Goal: Information Seeking & Learning: Understand process/instructions

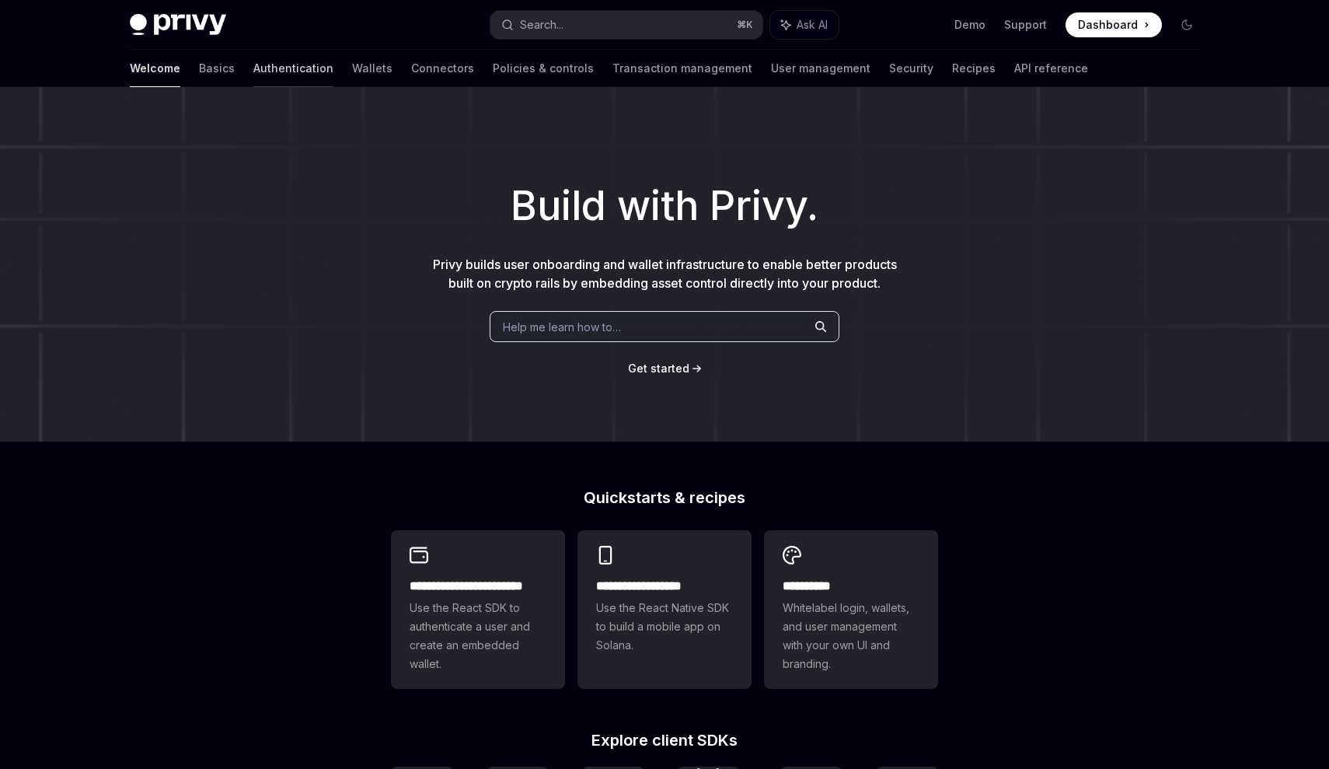
click at [253, 76] on link "Authentication" at bounding box center [293, 68] width 80 height 37
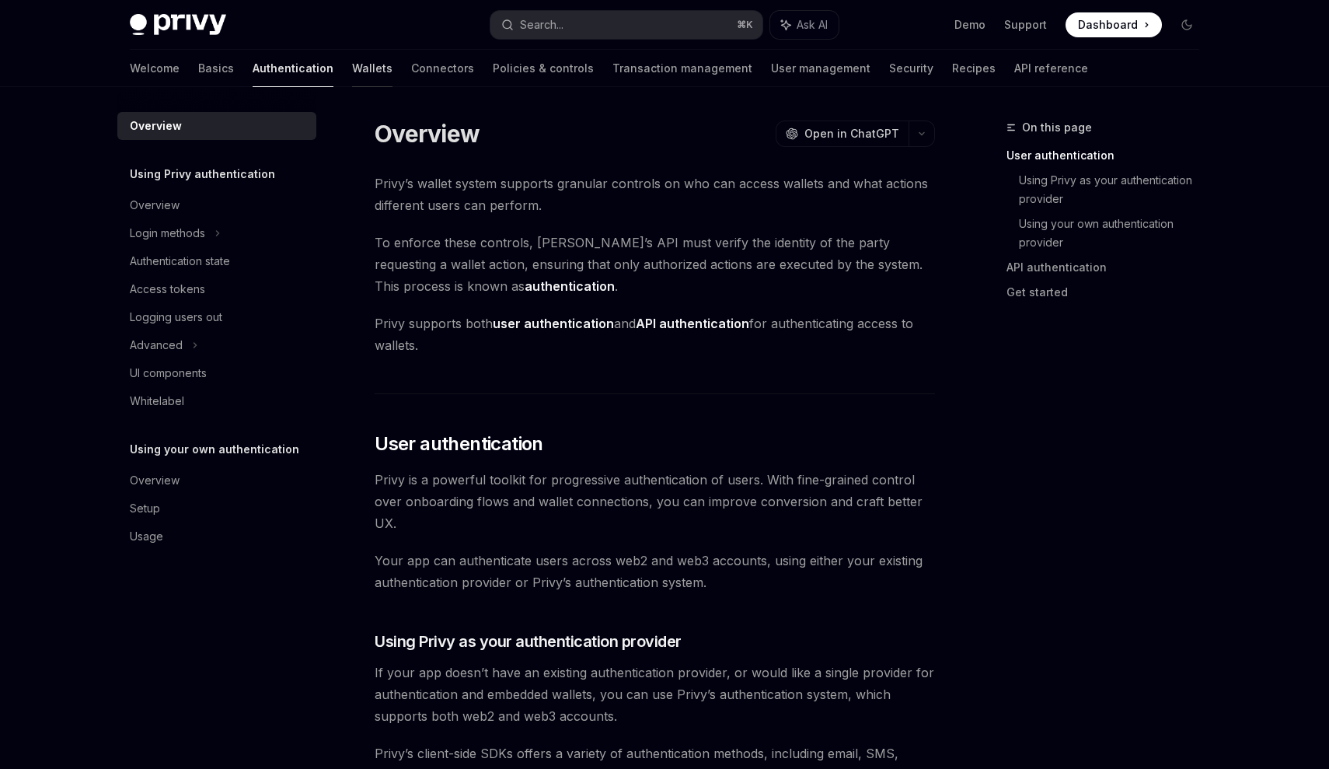
click at [352, 73] on link "Wallets" at bounding box center [372, 68] width 40 height 37
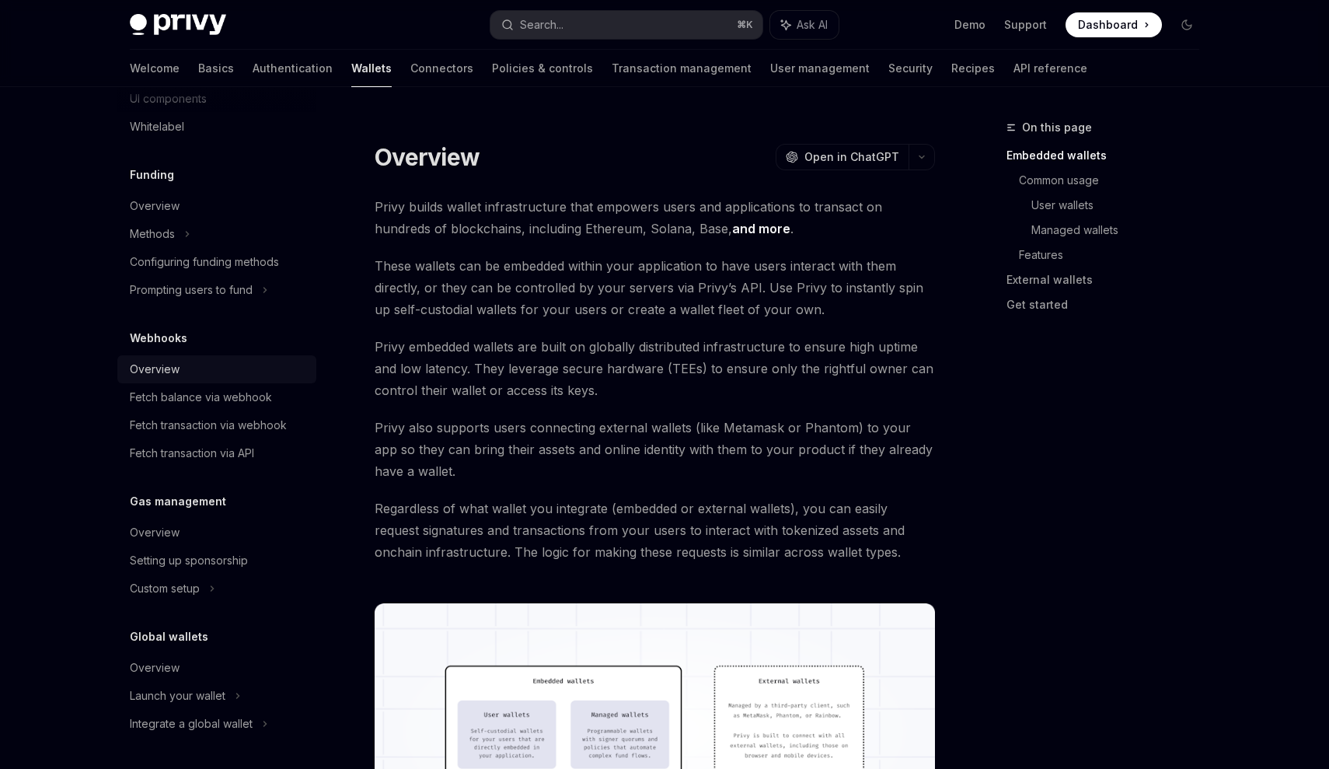
scroll to position [566, 0]
click at [410, 67] on link "Connectors" at bounding box center [441, 68] width 63 height 37
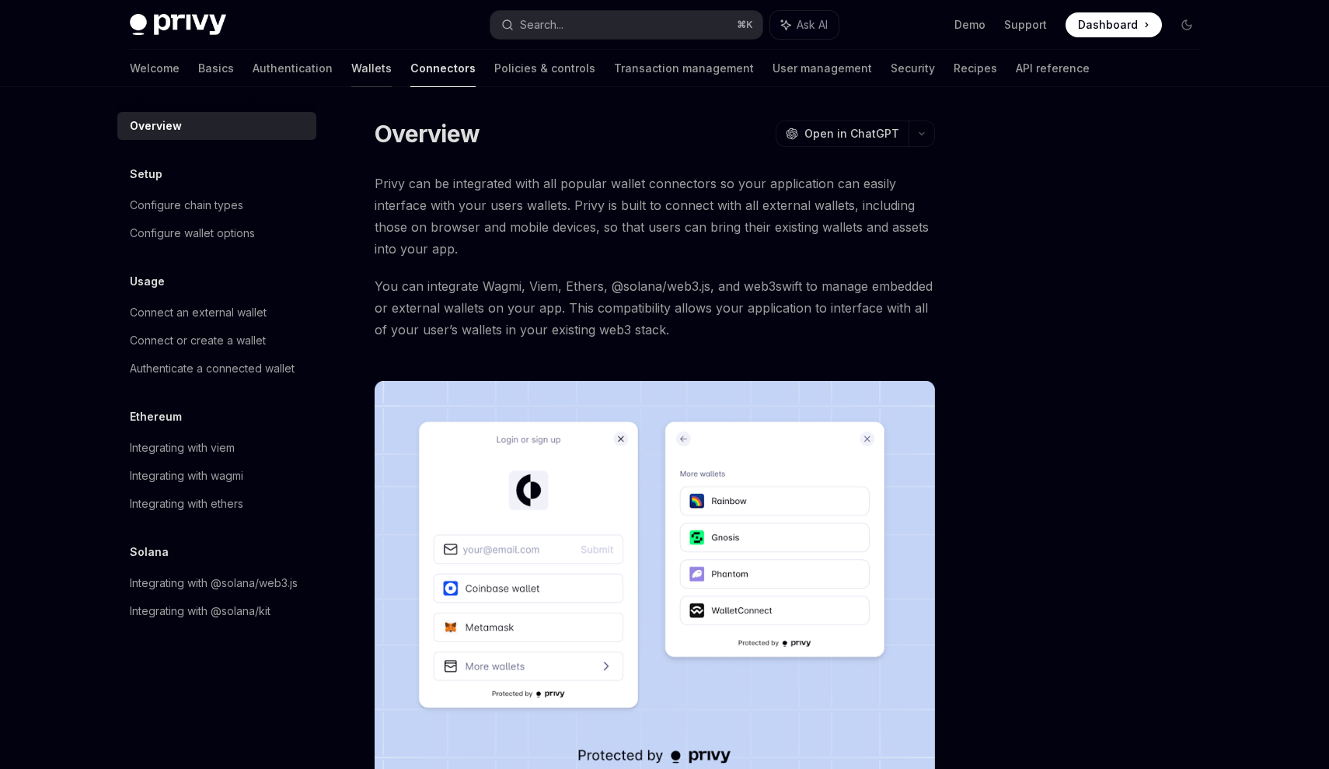
click at [351, 70] on link "Wallets" at bounding box center [371, 68] width 40 height 37
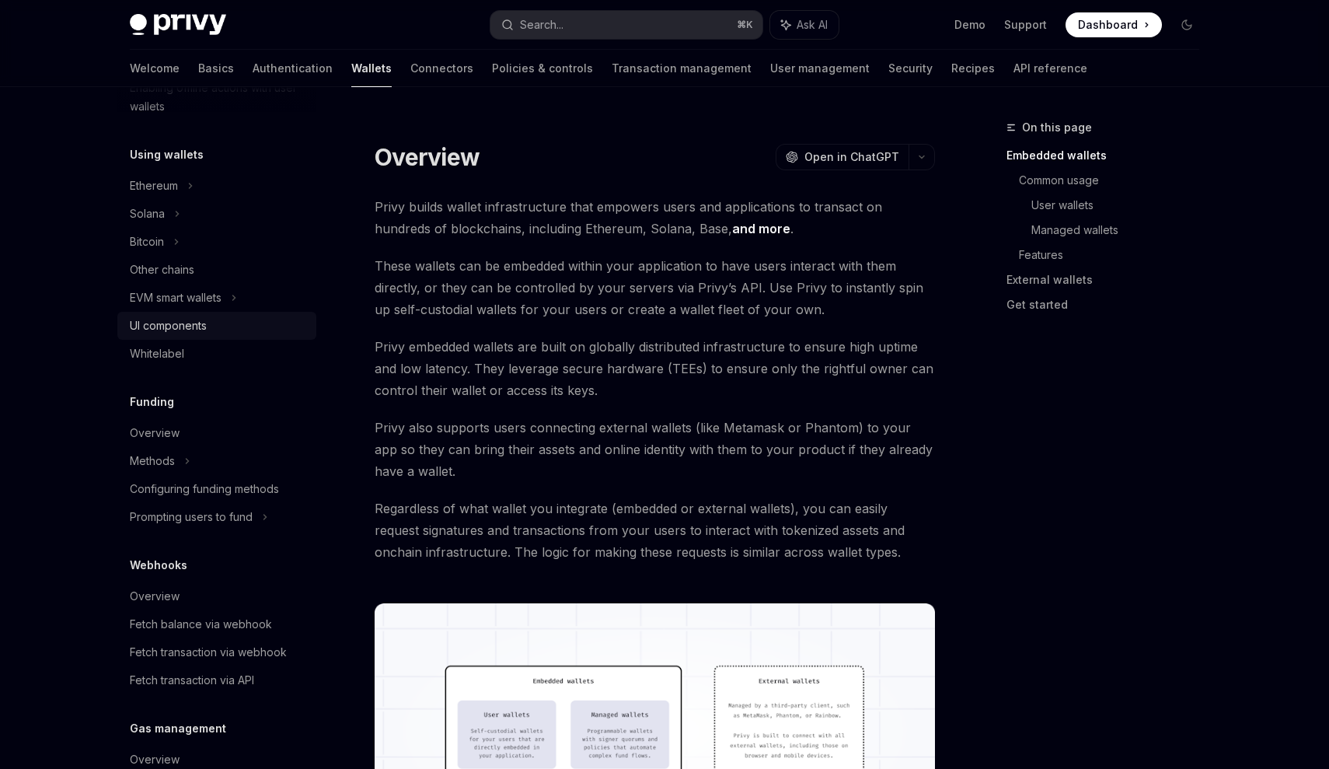
scroll to position [372, 0]
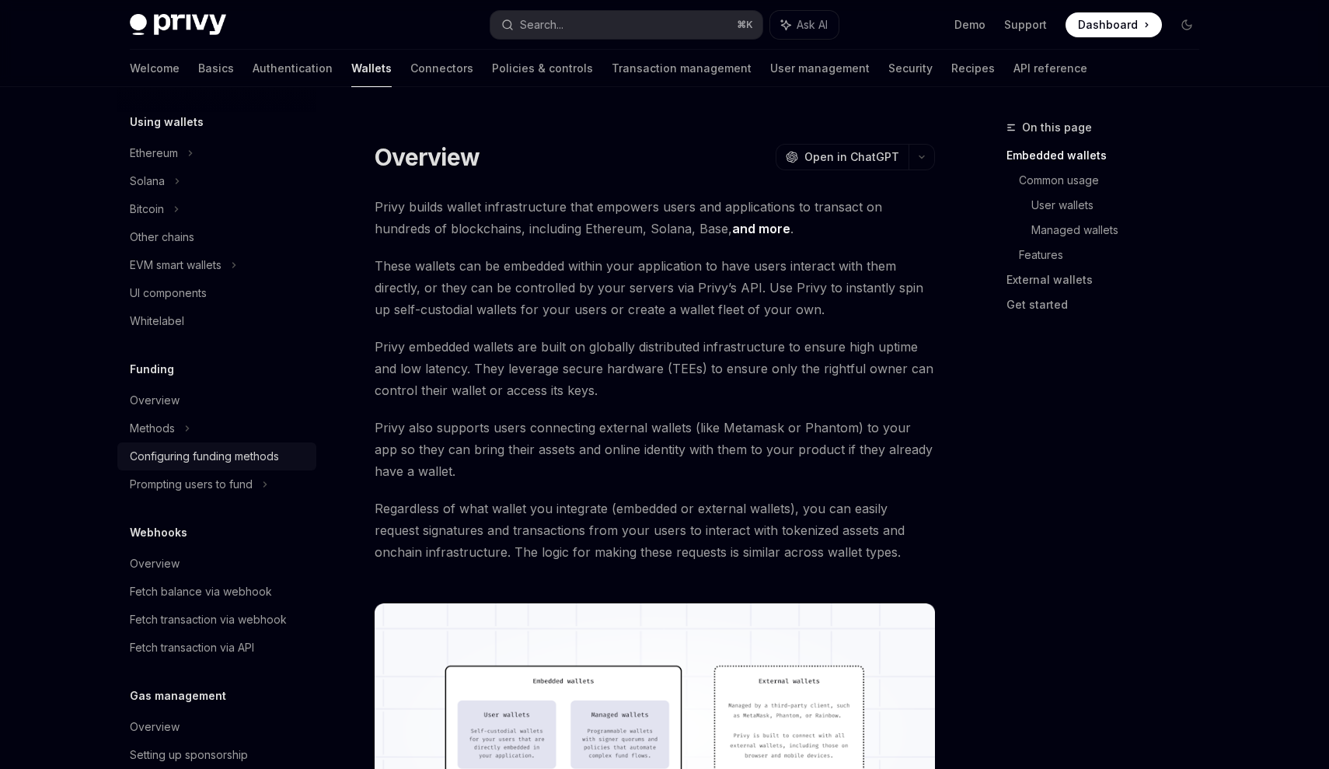
click at [218, 463] on div "Configuring funding methods" at bounding box center [204, 456] width 149 height 19
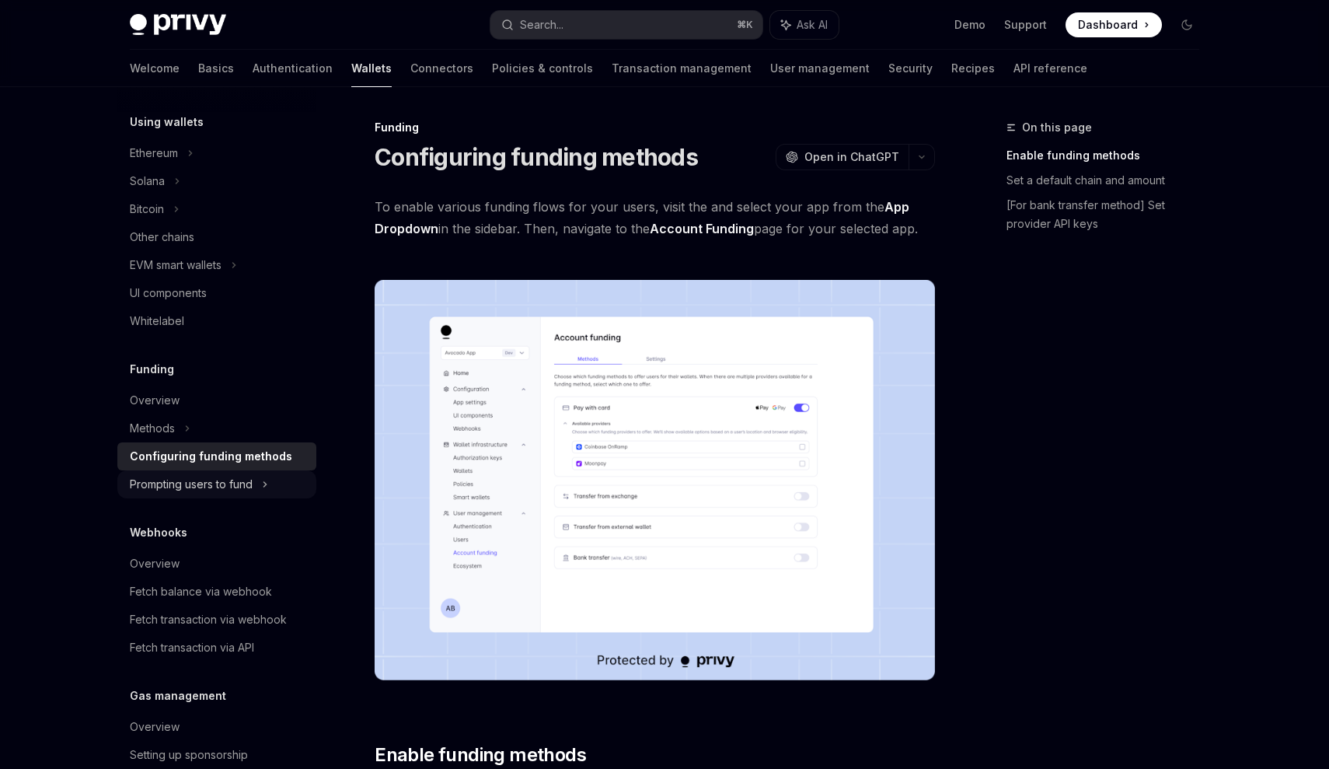
click at [246, 483] on div "Prompting users to fund" at bounding box center [191, 484] width 123 height 19
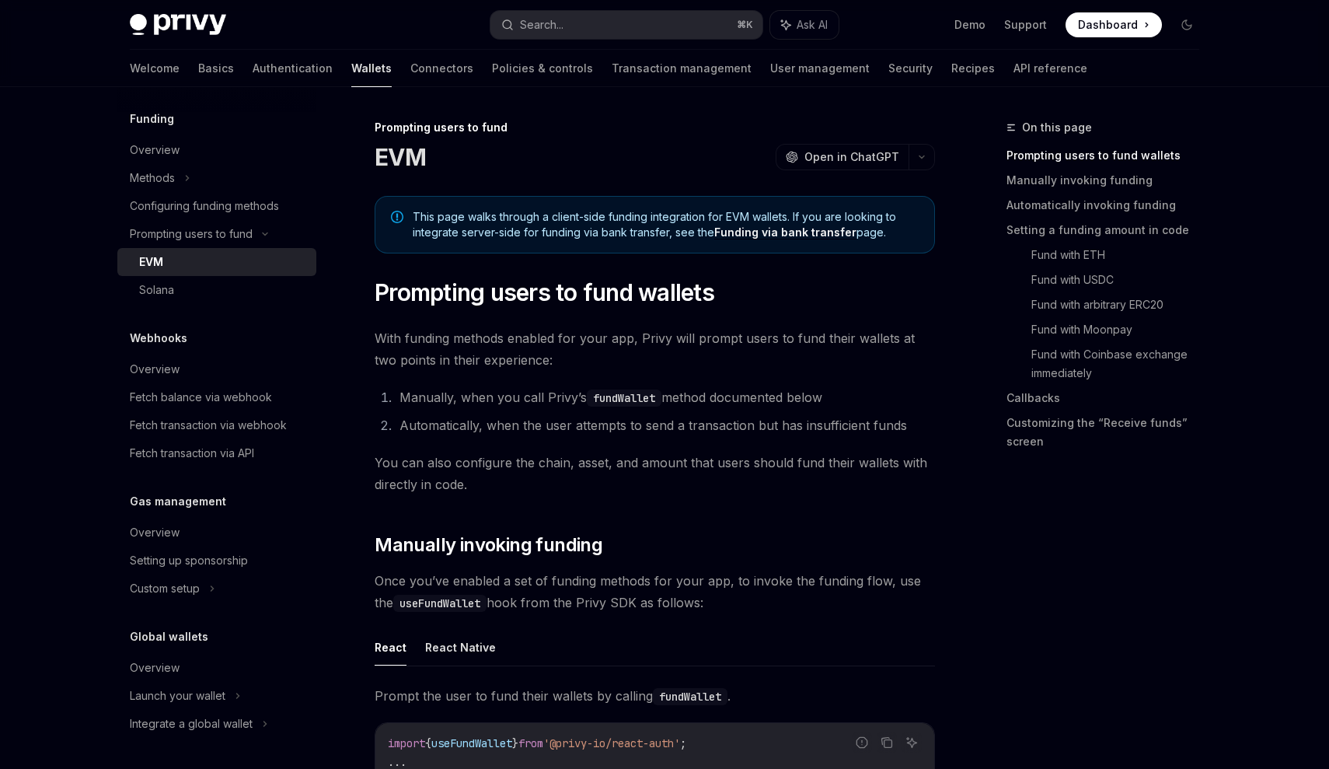
scroll to position [622, 0]
click at [410, 62] on link "Connectors" at bounding box center [441, 68] width 63 height 37
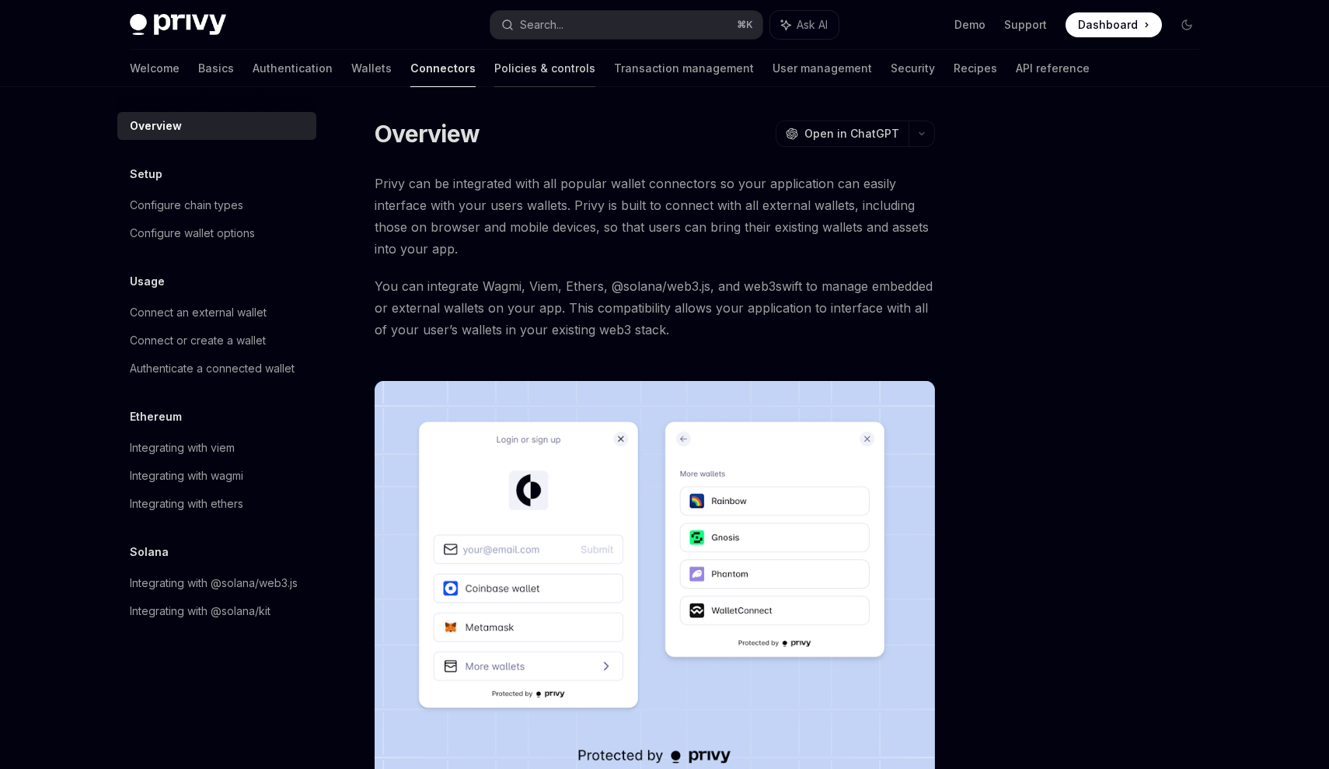
click at [494, 68] on link "Policies & controls" at bounding box center [544, 68] width 101 height 37
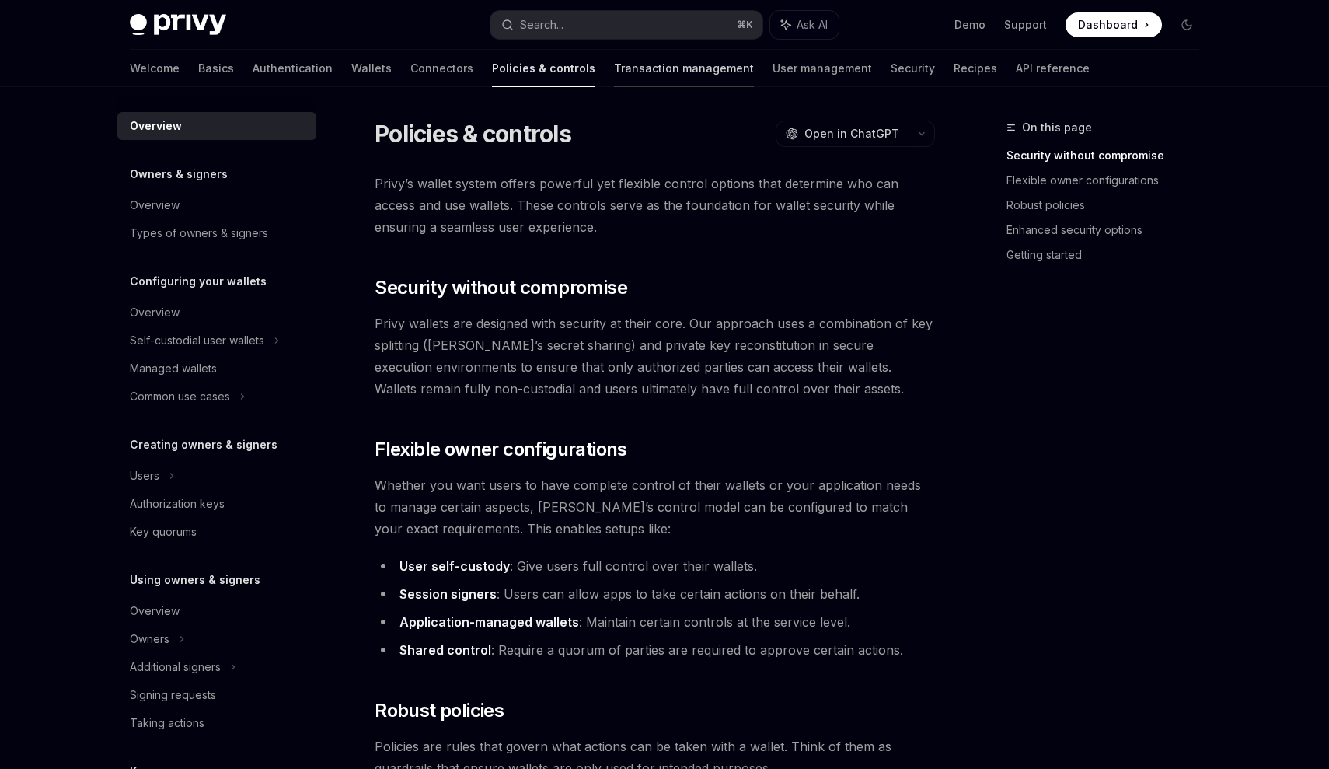
click at [614, 74] on link "Transaction management" at bounding box center [684, 68] width 140 height 37
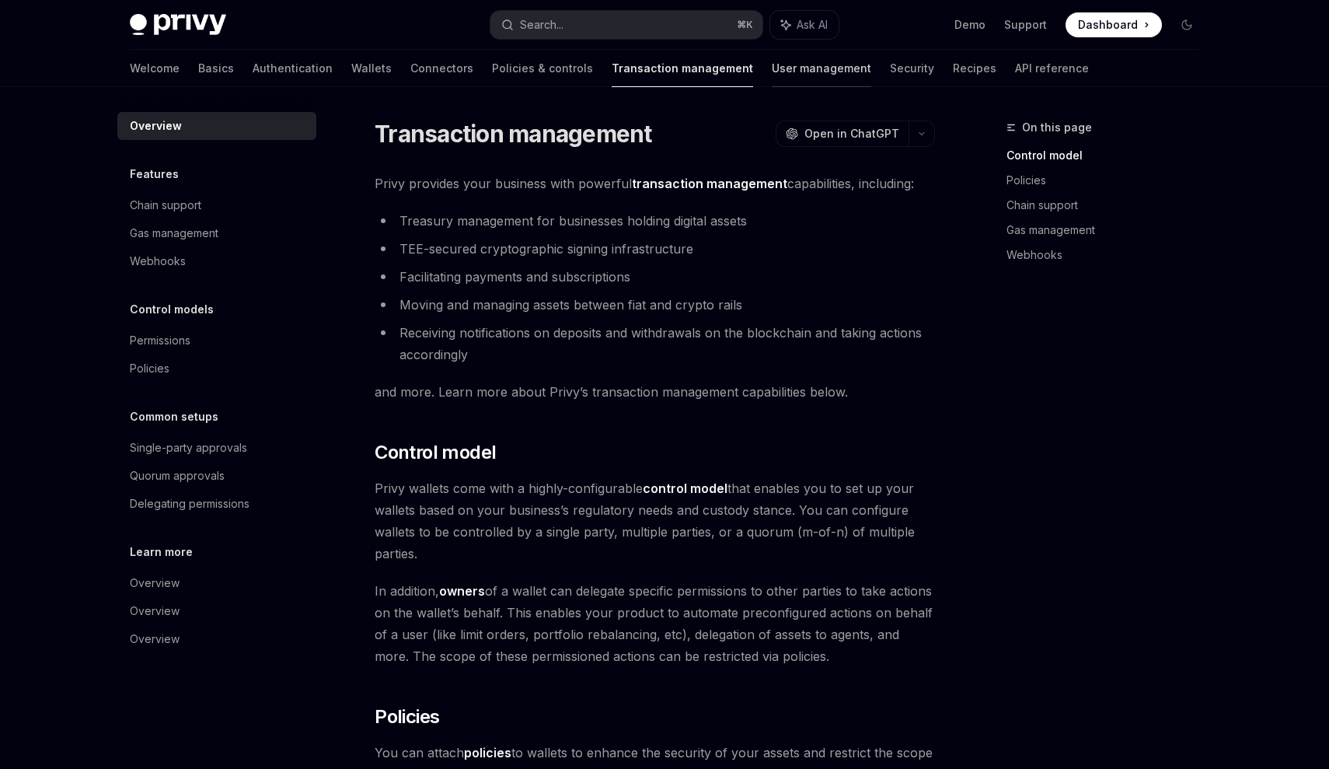
click at [772, 84] on link "User management" at bounding box center [821, 68] width 99 height 37
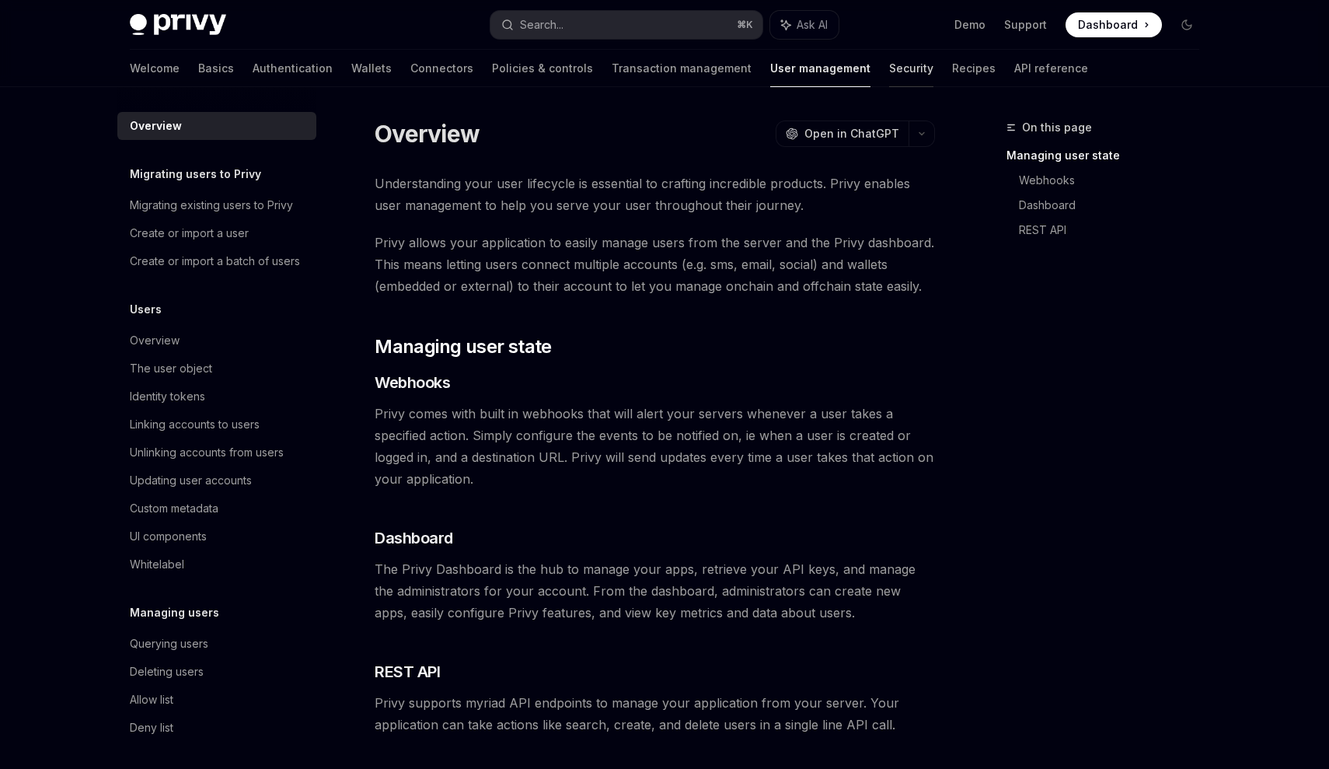
click at [889, 78] on link "Security" at bounding box center [911, 68] width 44 height 37
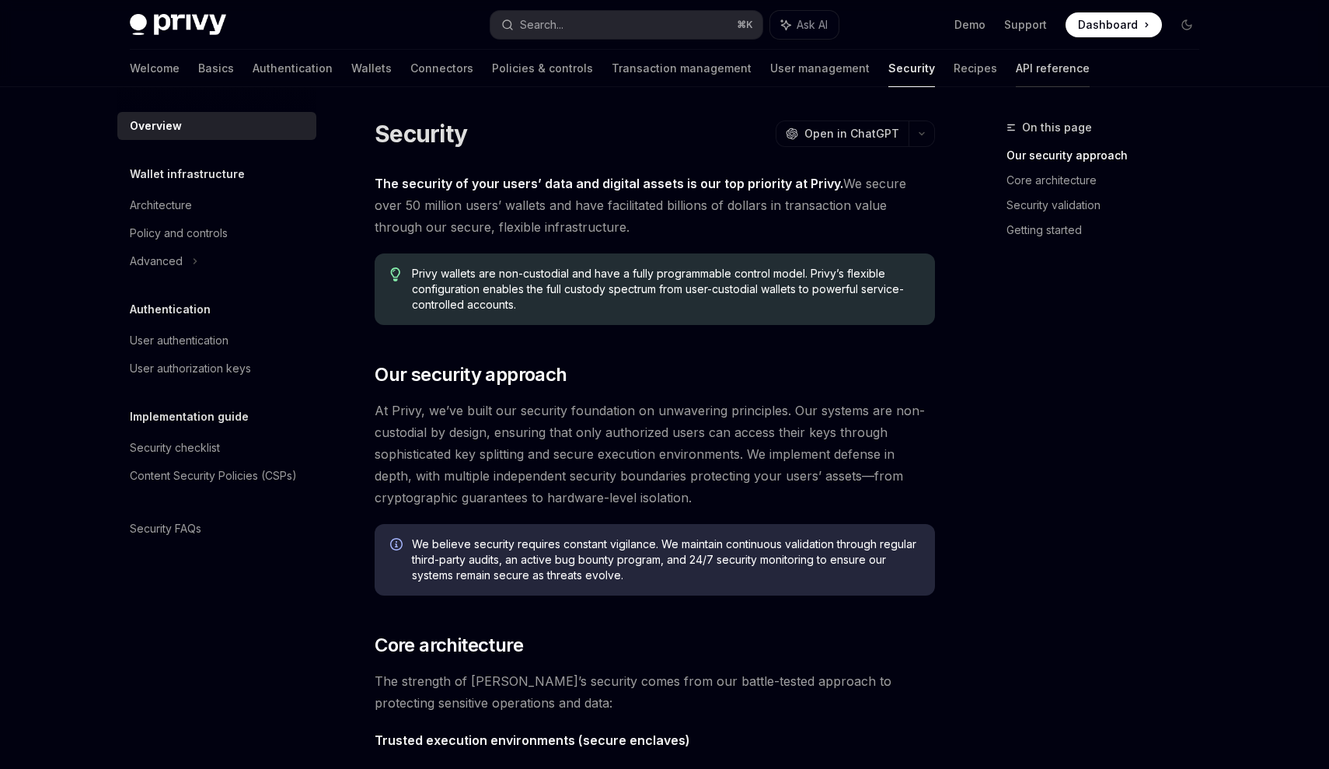
click at [1016, 65] on link "API reference" at bounding box center [1053, 68] width 74 height 37
type textarea "*"
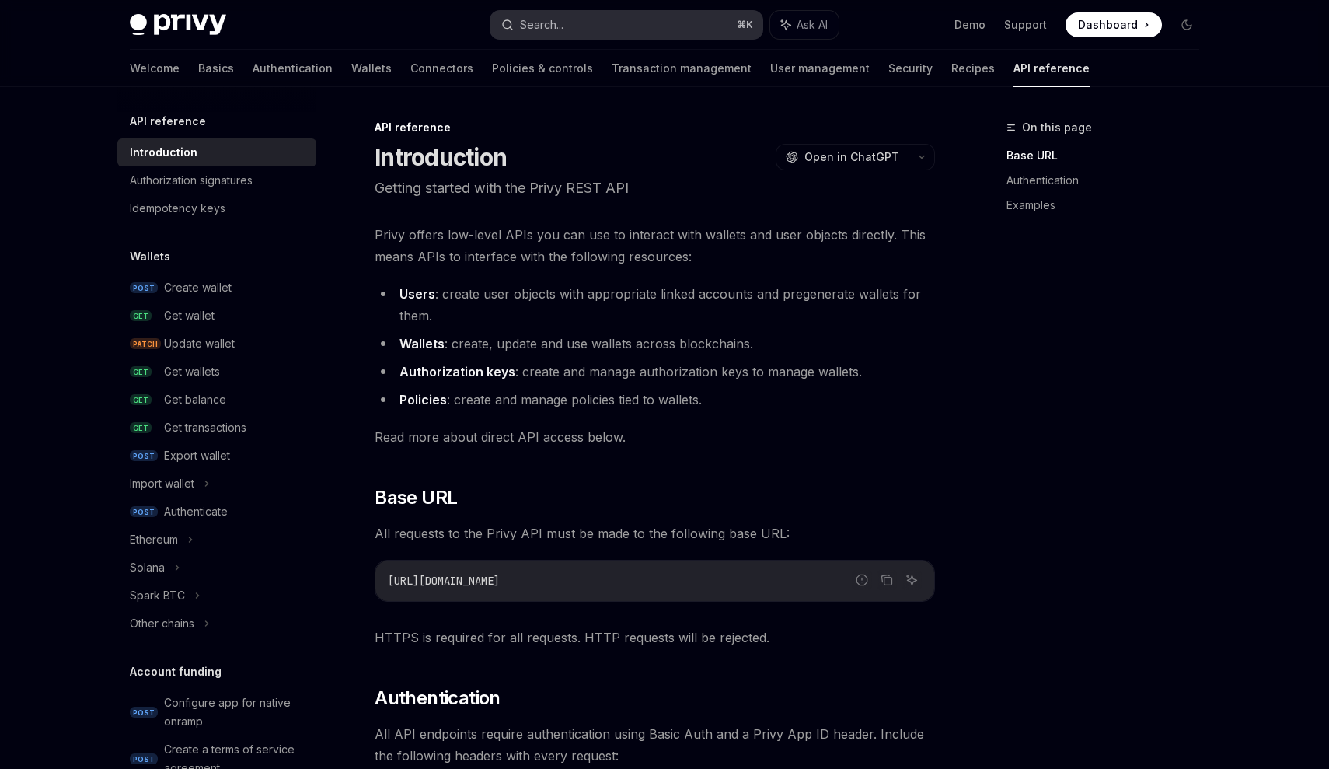
click at [536, 19] on div "Search..." at bounding box center [542, 25] width 44 height 19
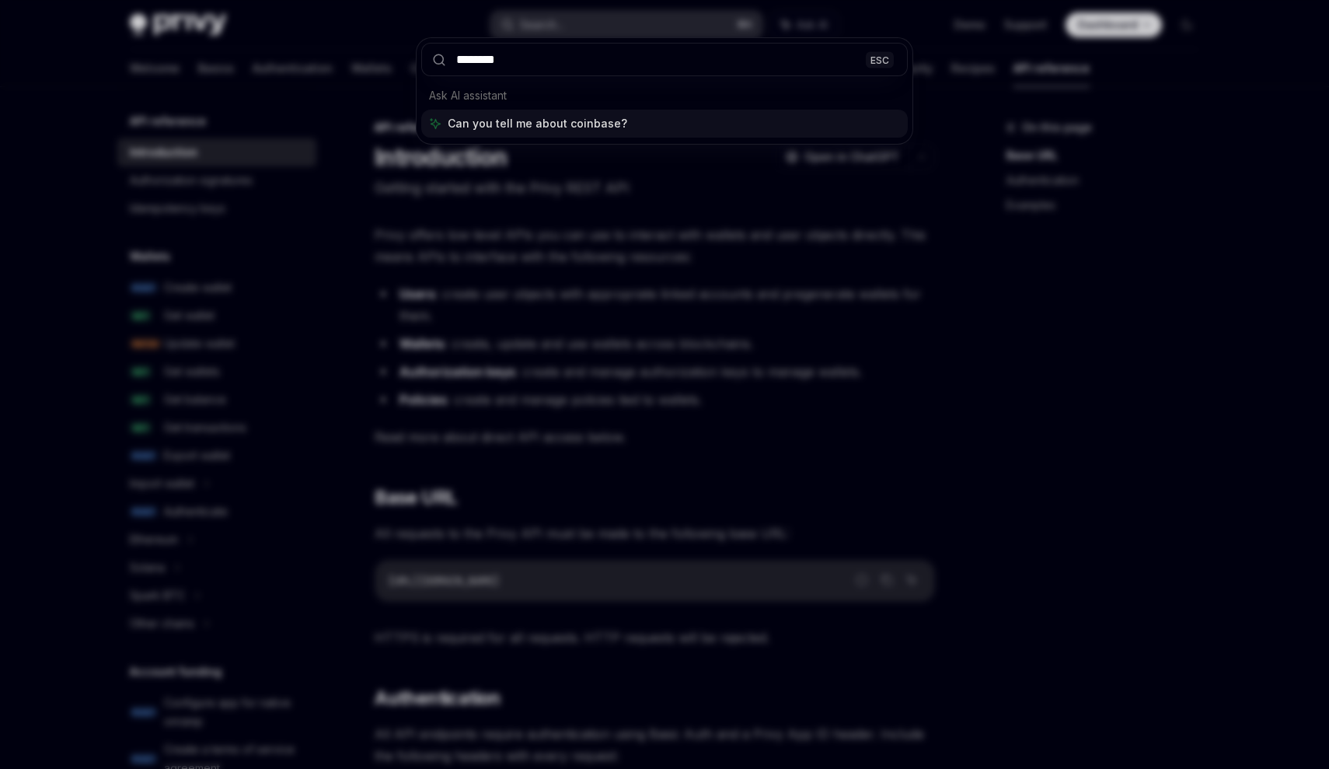
type input "********"
type textarea "*"
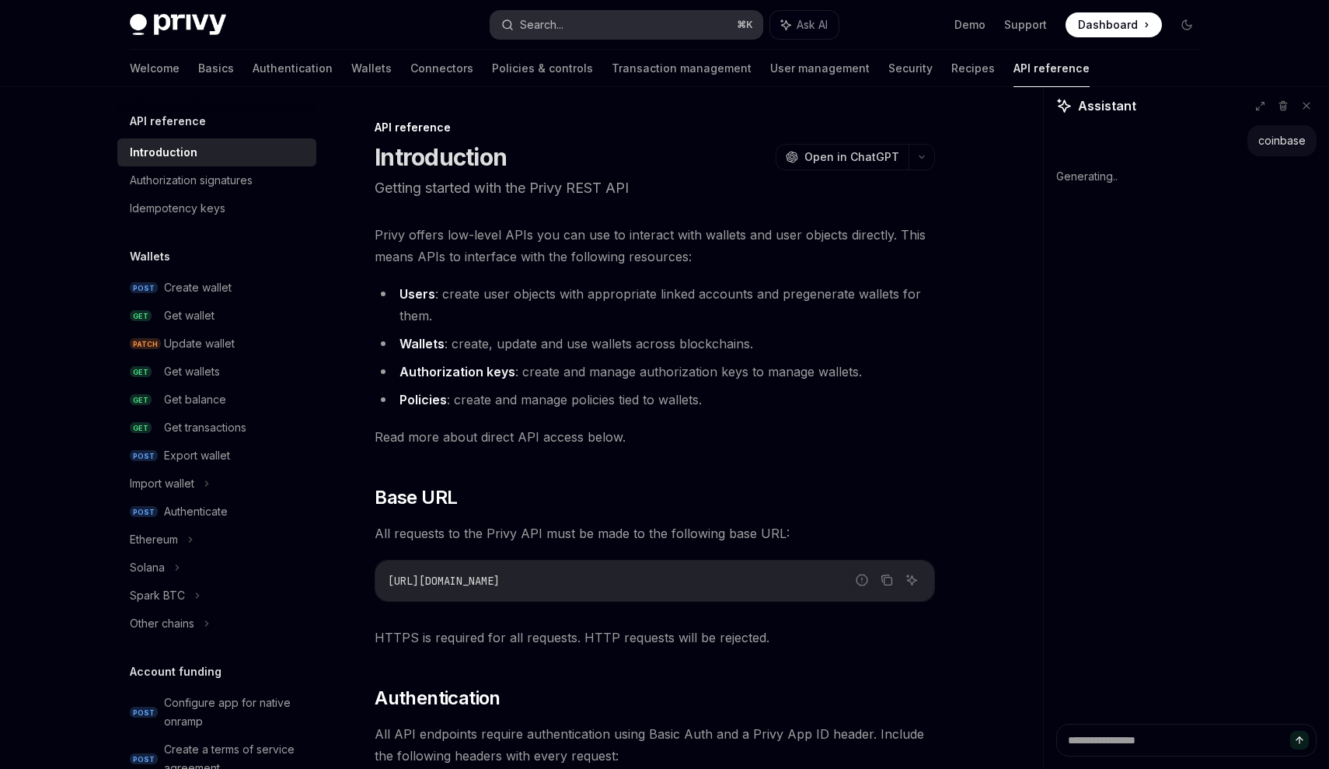
click at [645, 26] on button "Search... ⌘ K" at bounding box center [626, 25] width 272 height 28
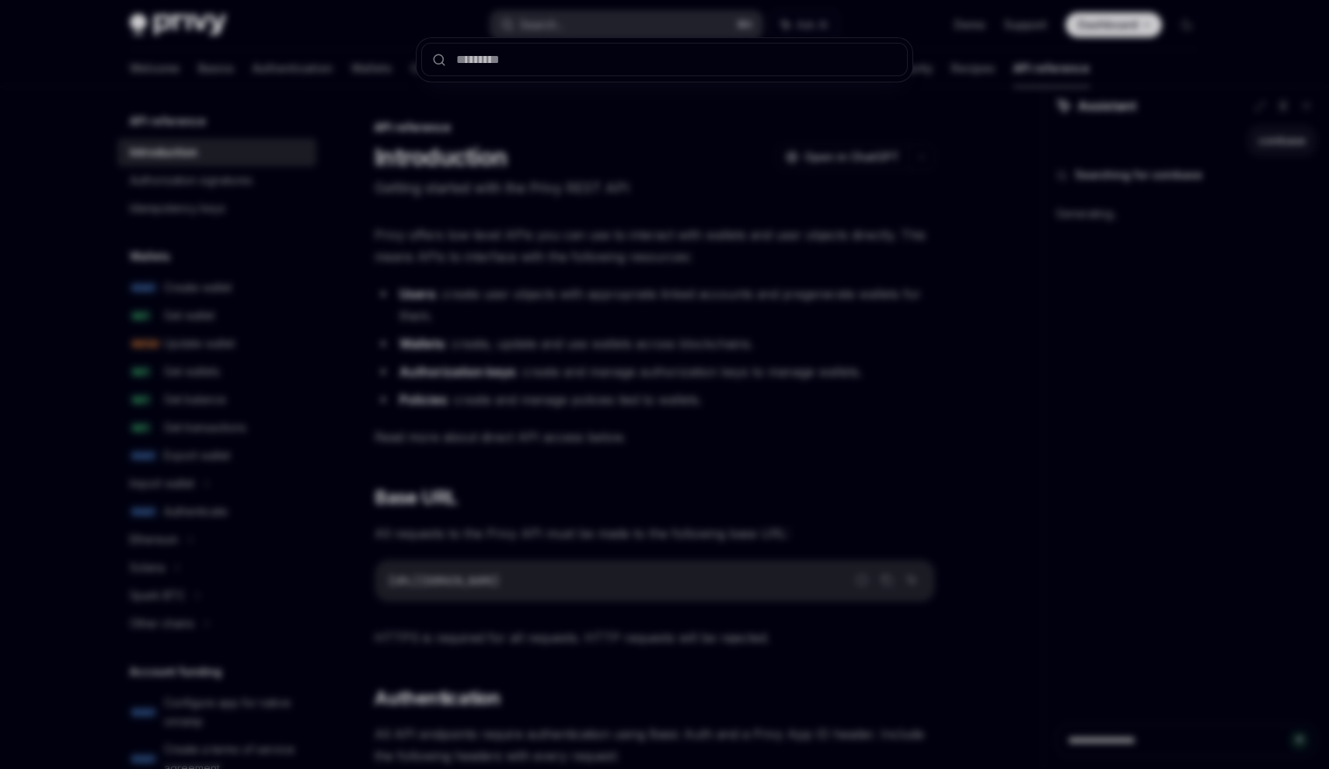
type textarea "*"
type input "********"
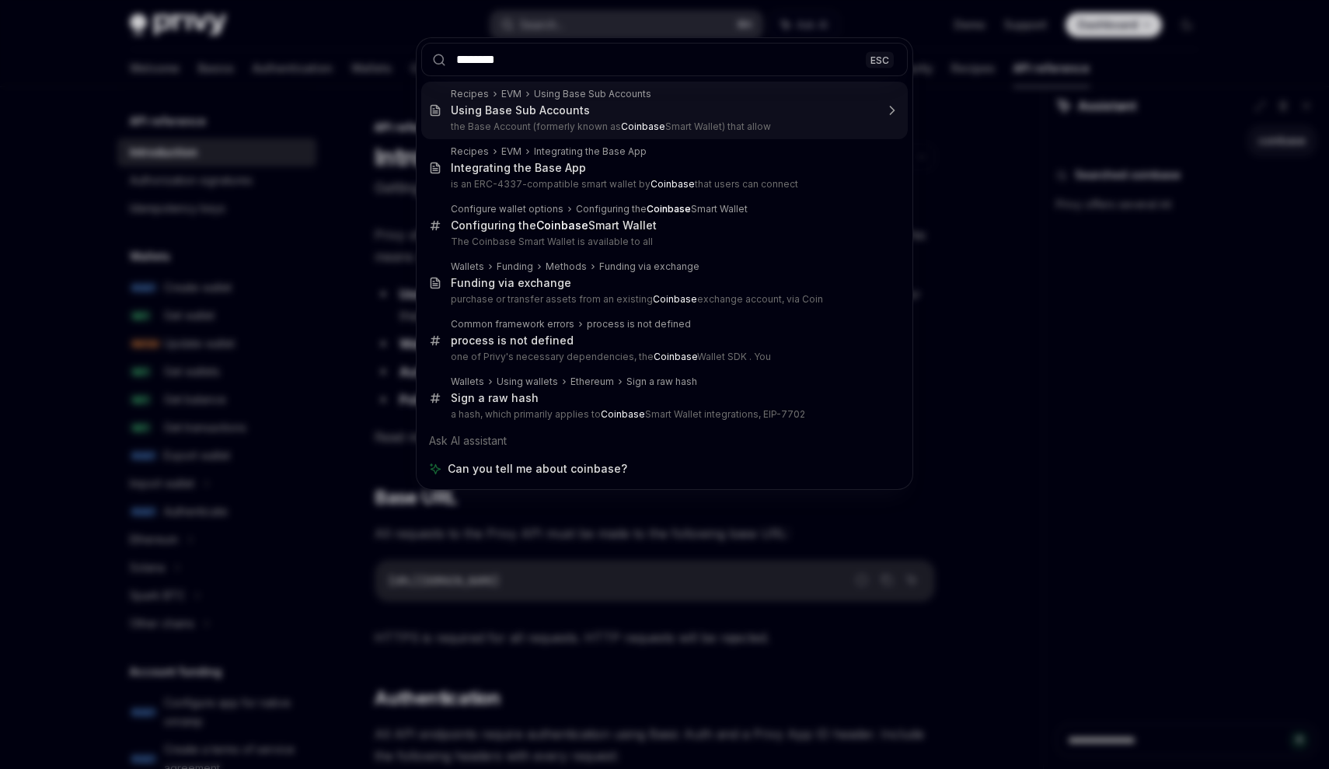
type textarea "*"
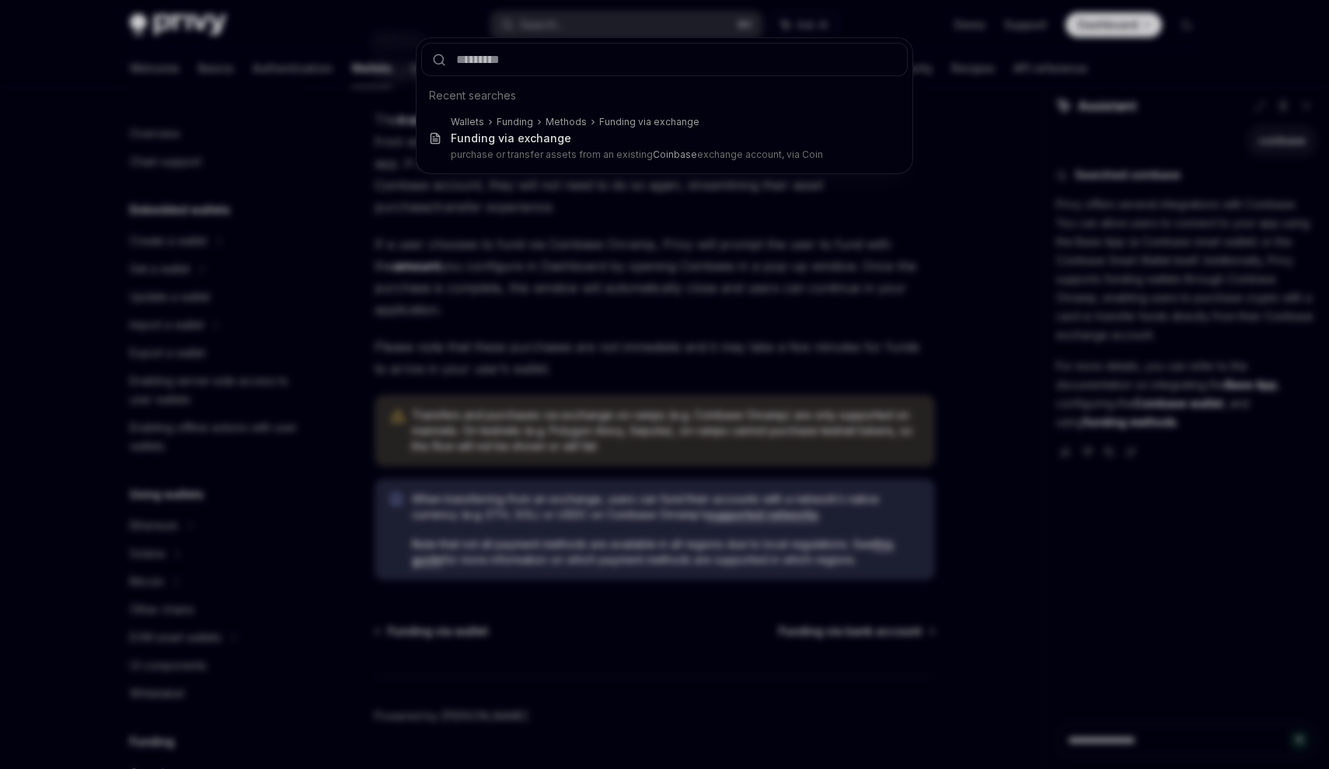
scroll to position [475, 0]
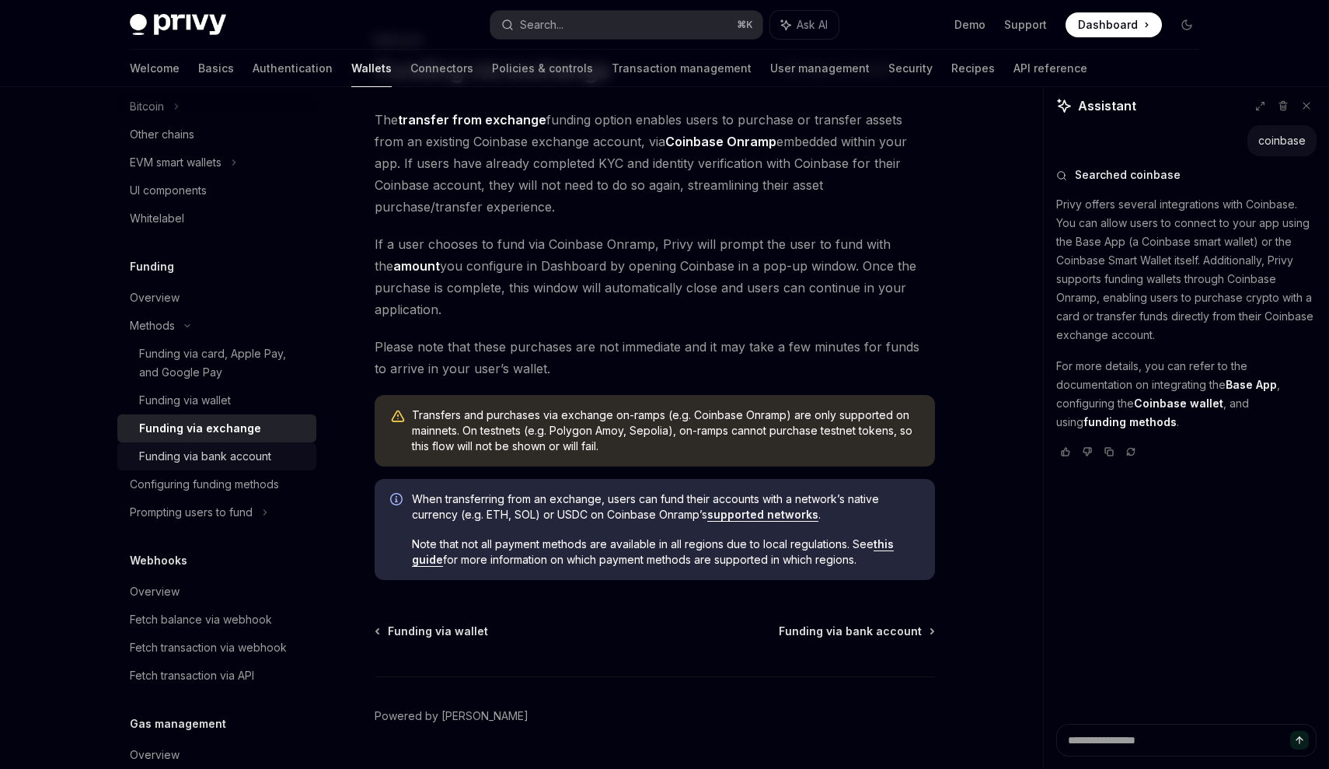
click at [223, 460] on div "Funding via bank account" at bounding box center [205, 456] width 132 height 19
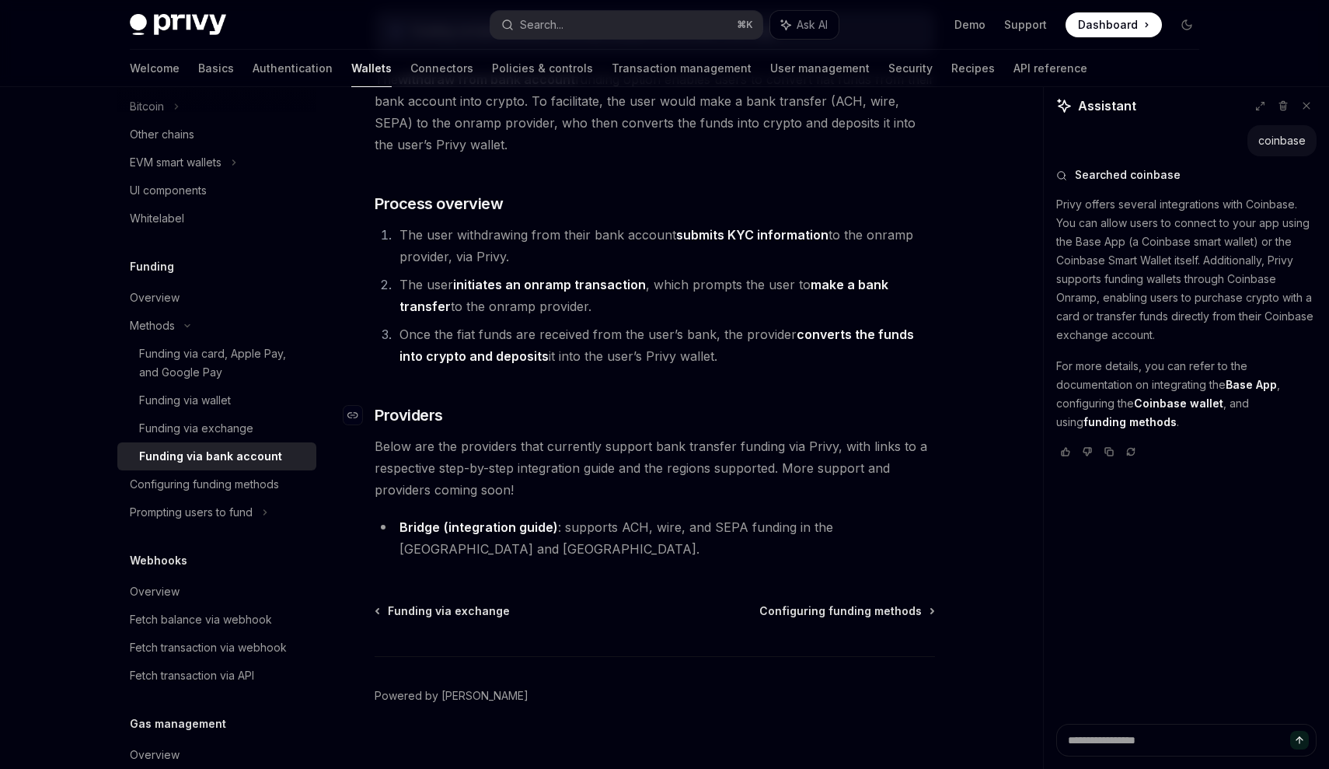
scroll to position [182, 0]
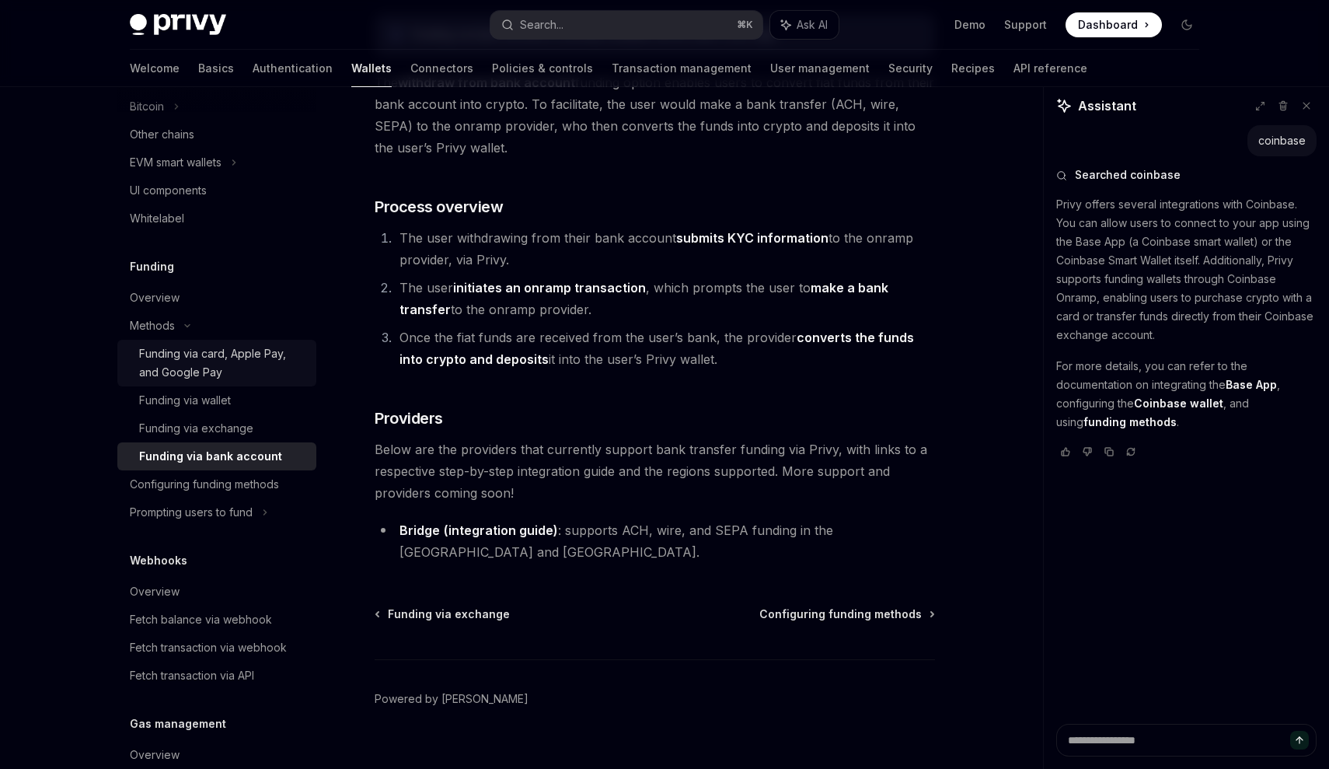
click at [260, 372] on div "Funding via card, Apple Pay, and Google Pay" at bounding box center [223, 362] width 168 height 37
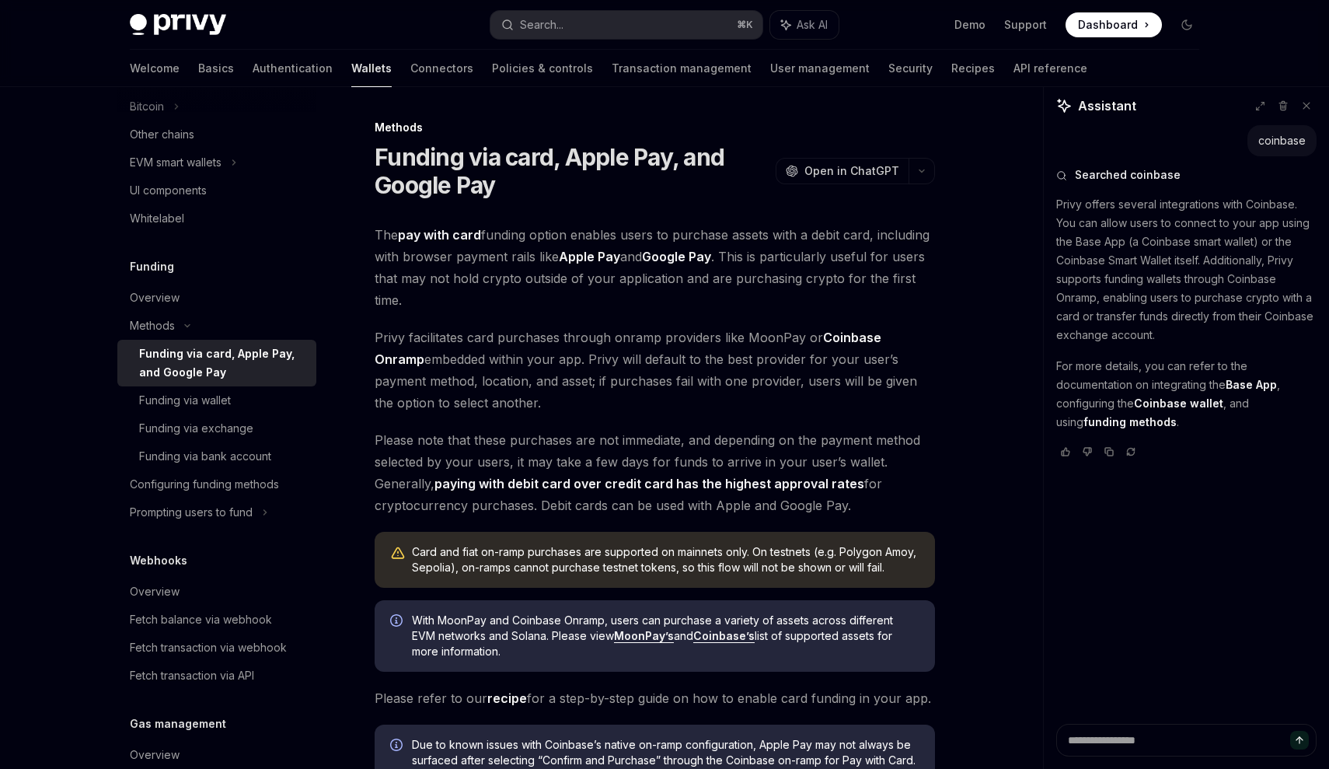
scroll to position [258, 0]
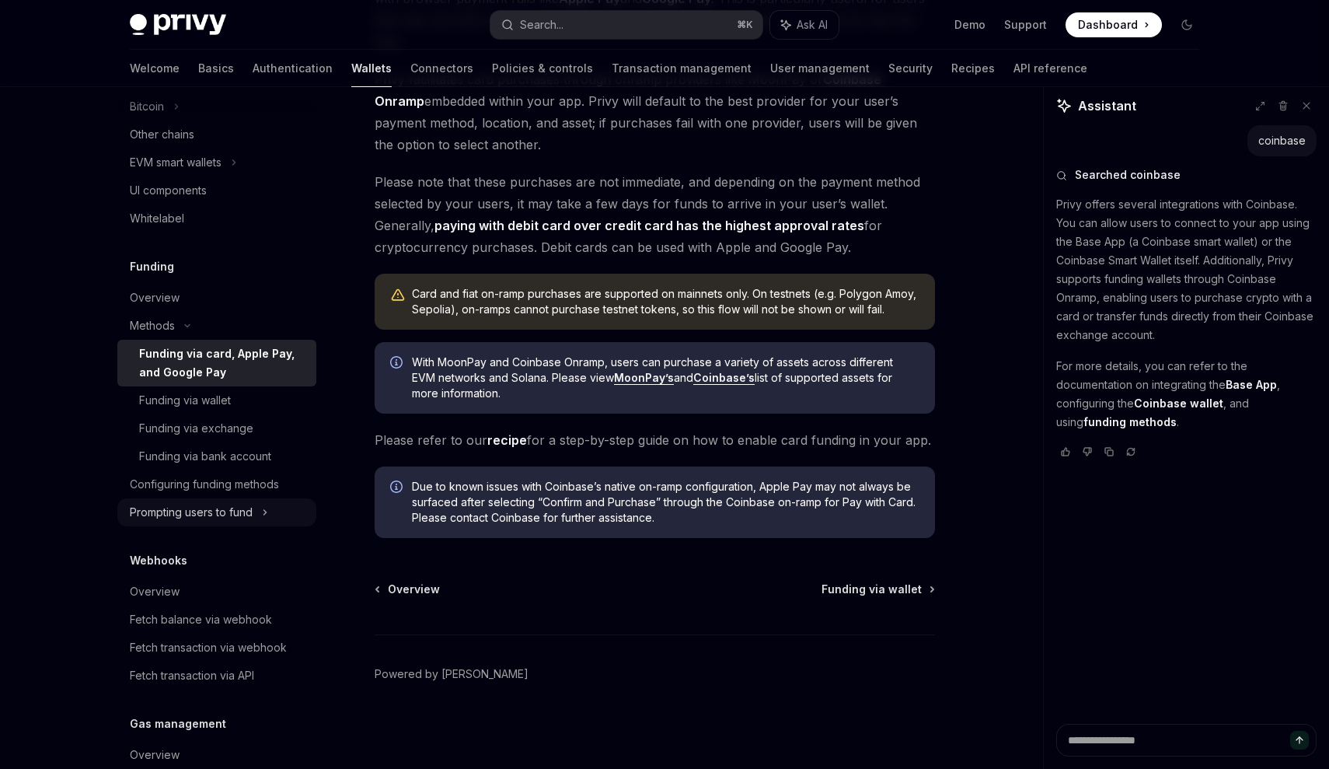
click at [272, 501] on div "Prompting users to fund" at bounding box center [216, 512] width 199 height 28
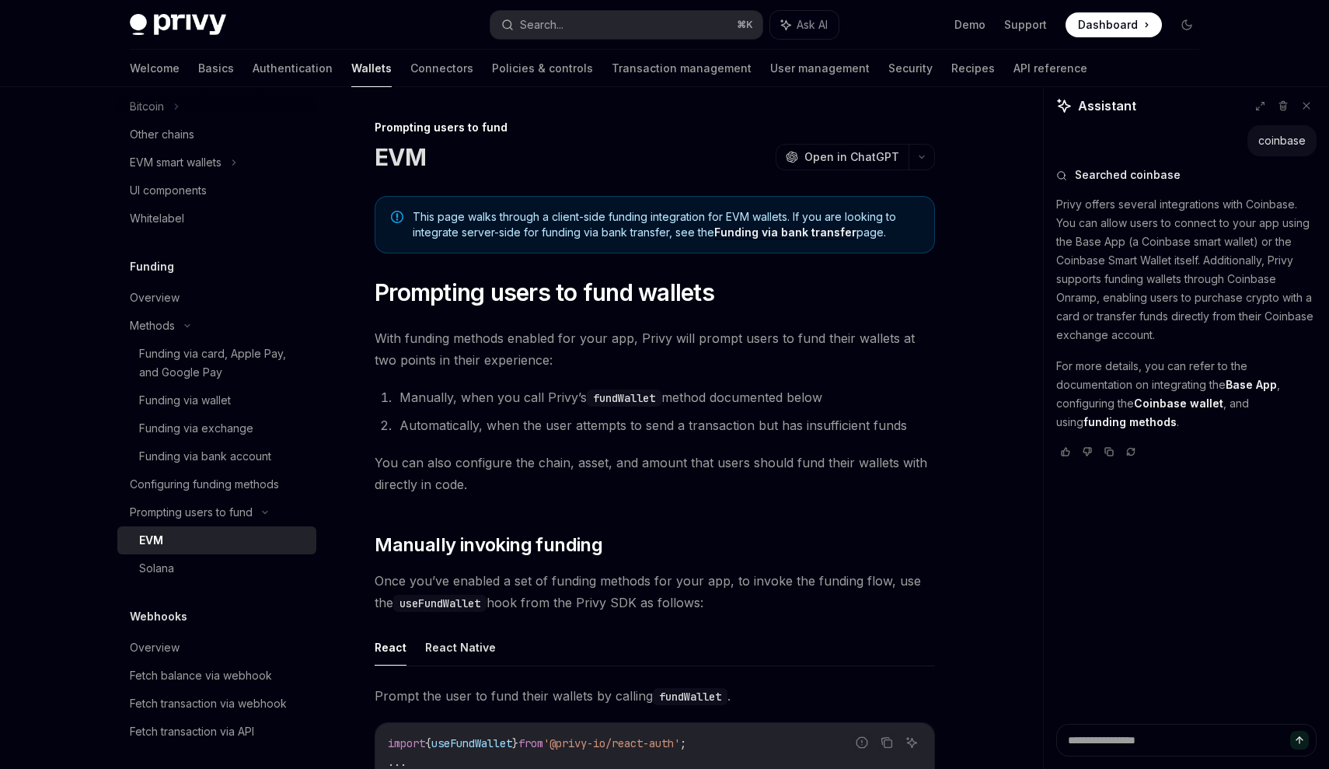
click at [211, 552] on link "EVM" at bounding box center [216, 540] width 199 height 28
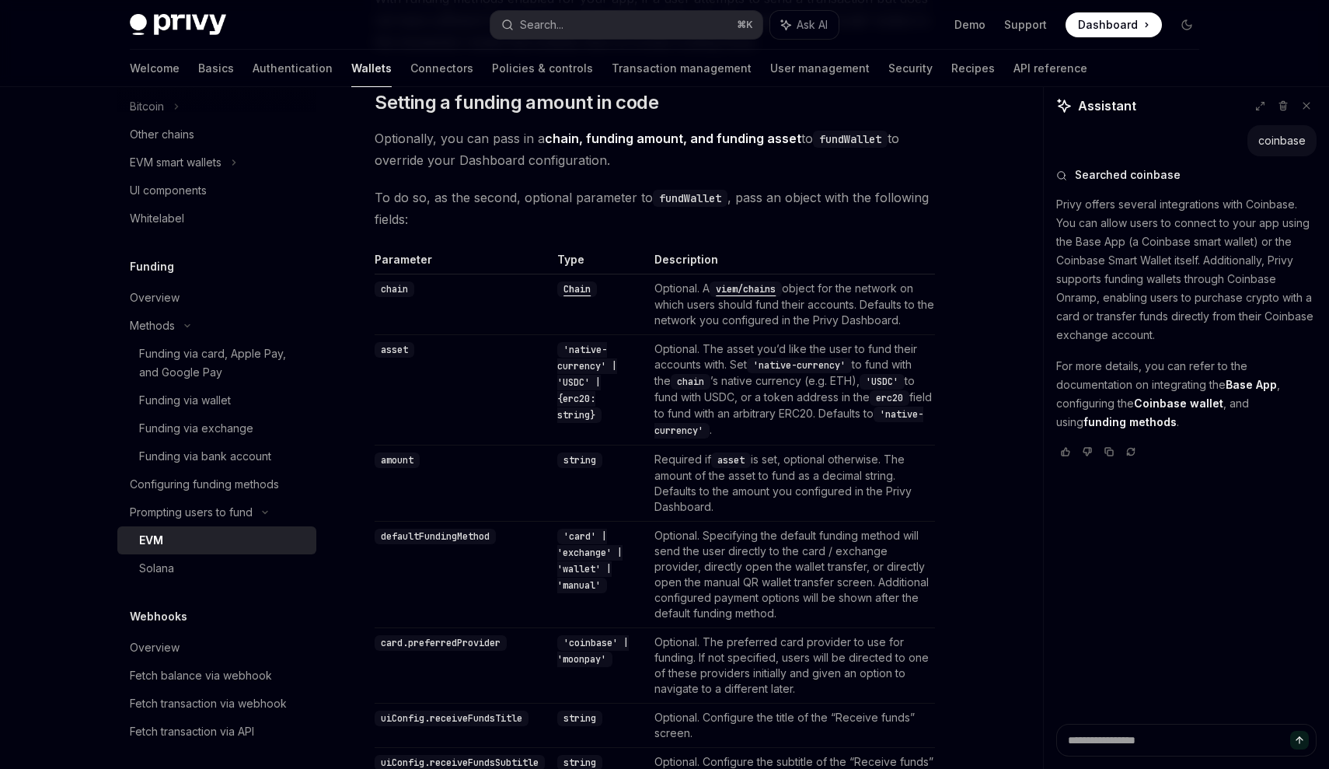
scroll to position [1351, 0]
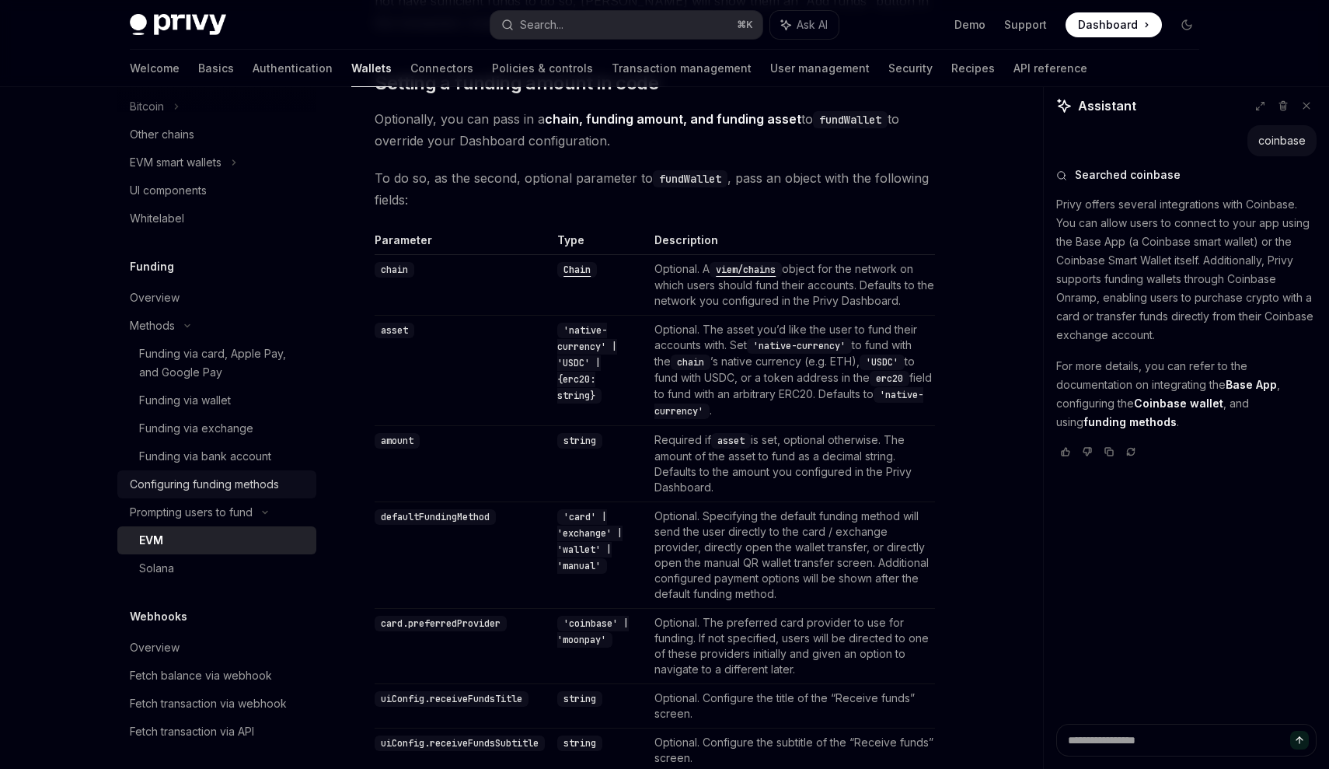
click at [244, 490] on div "Configuring funding methods" at bounding box center [204, 484] width 149 height 19
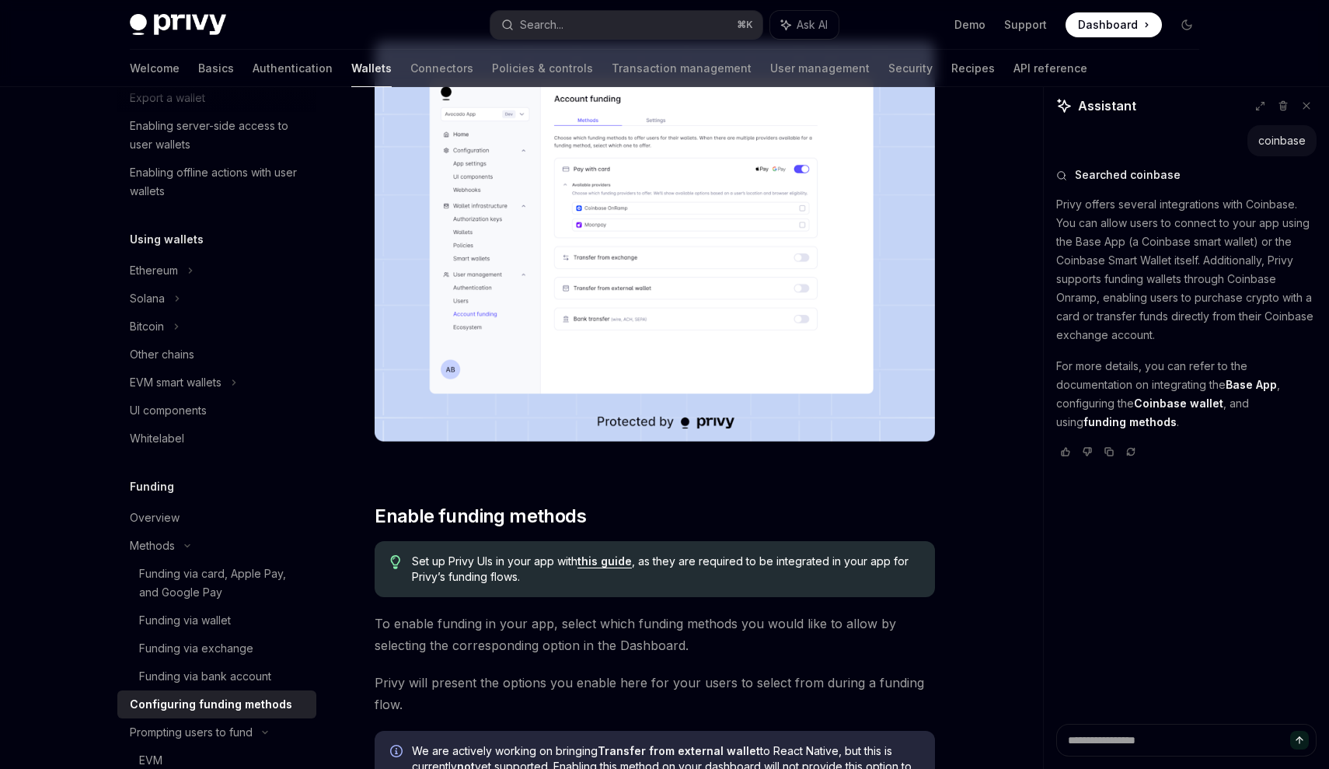
scroll to position [253, 0]
click at [193, 281] on icon at bounding box center [190, 272] width 6 height 19
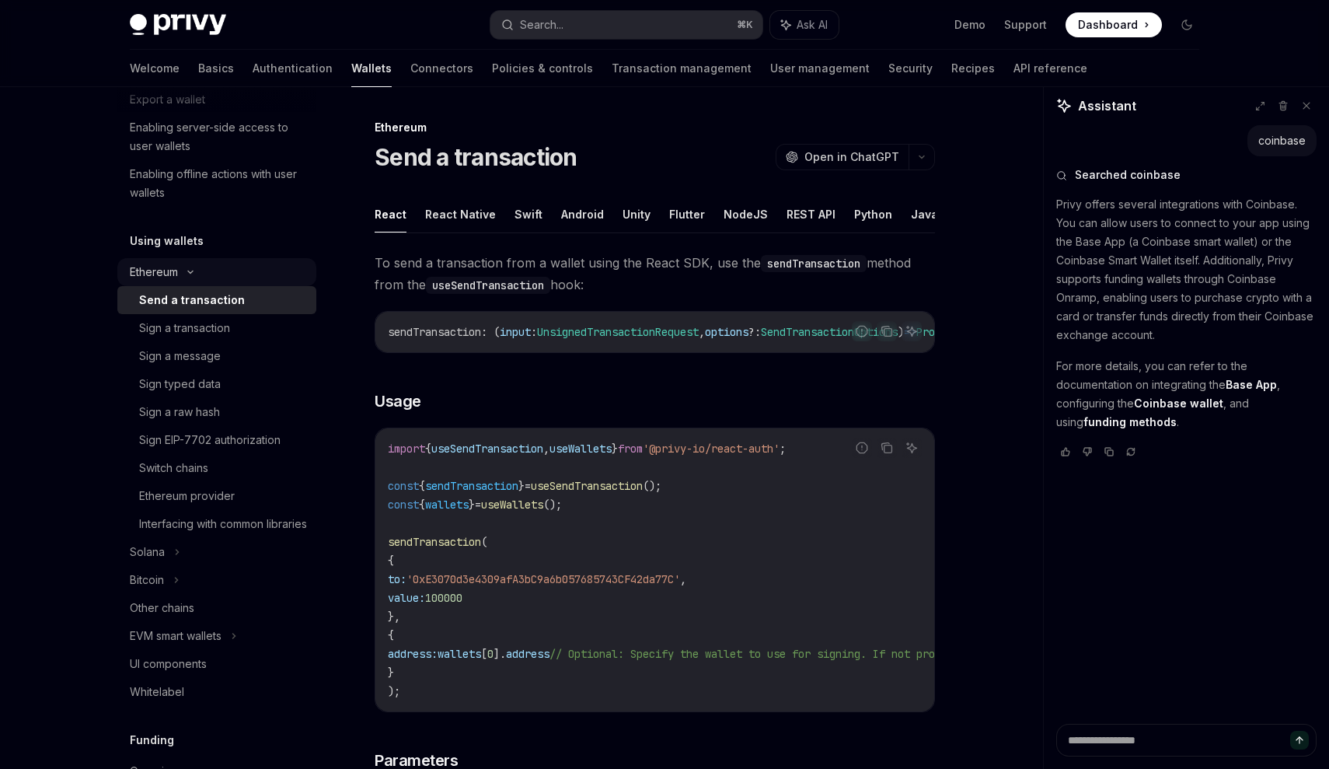
click at [191, 266] on div "Ethereum" at bounding box center [216, 272] width 199 height 28
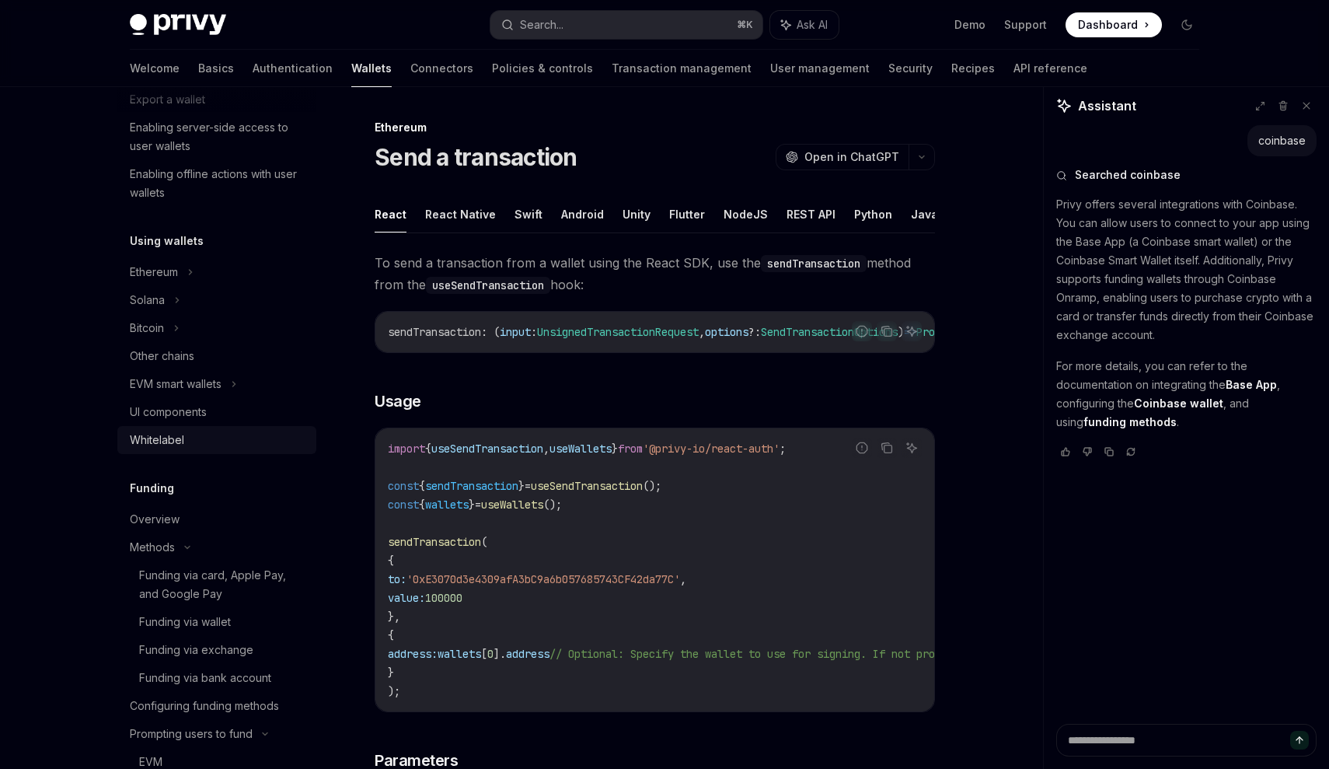
click at [202, 427] on link "Whitelabel" at bounding box center [216, 440] width 199 height 28
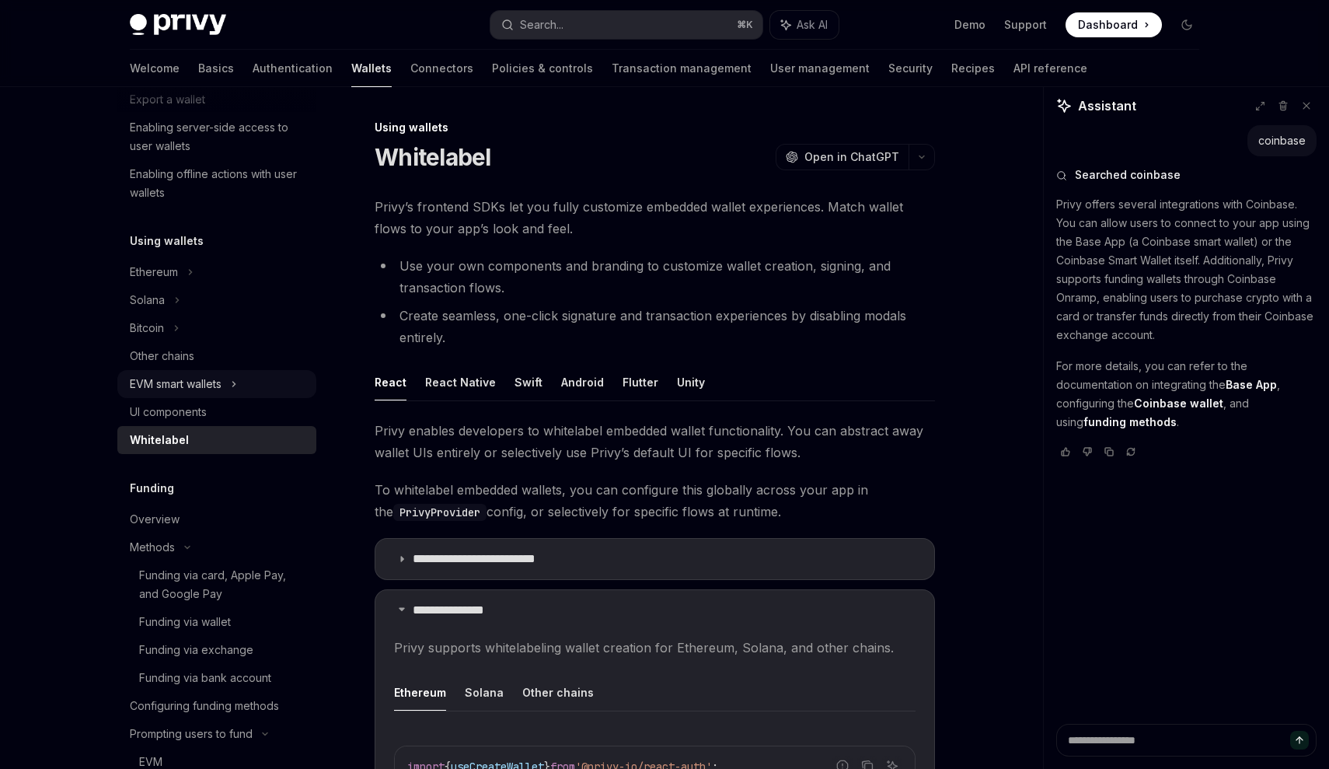
click at [204, 381] on div "EVM smart wallets" at bounding box center [176, 384] width 92 height 19
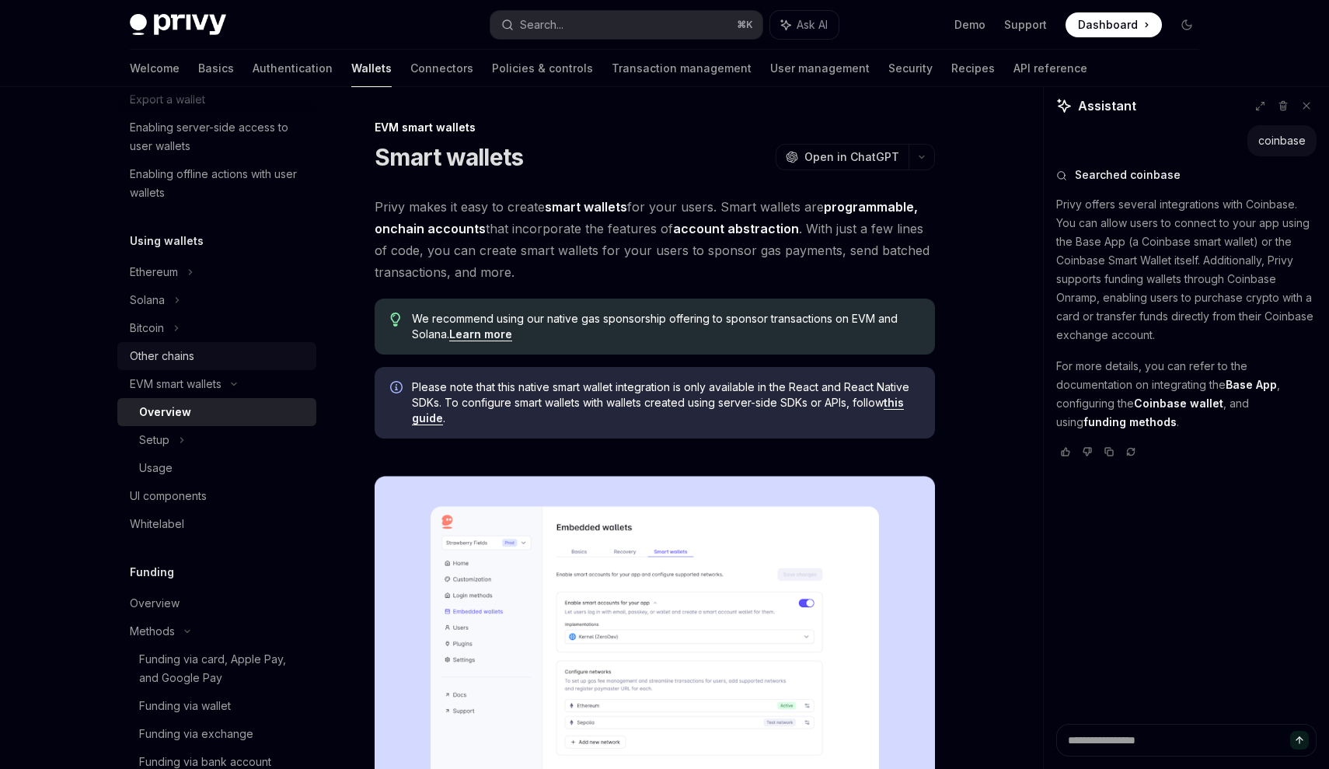
click at [200, 356] on div "Other chains" at bounding box center [218, 356] width 177 height 19
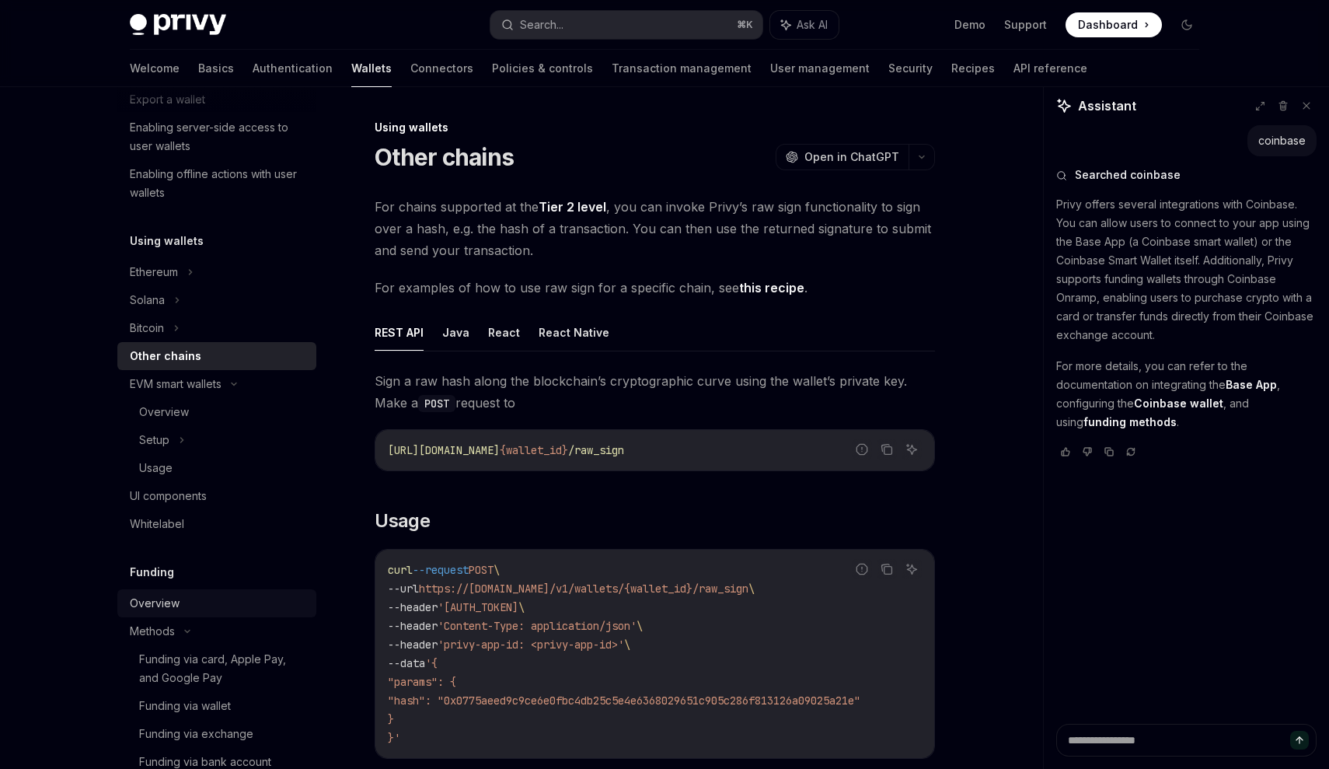
click at [179, 603] on div "Overview" at bounding box center [218, 603] width 177 height 19
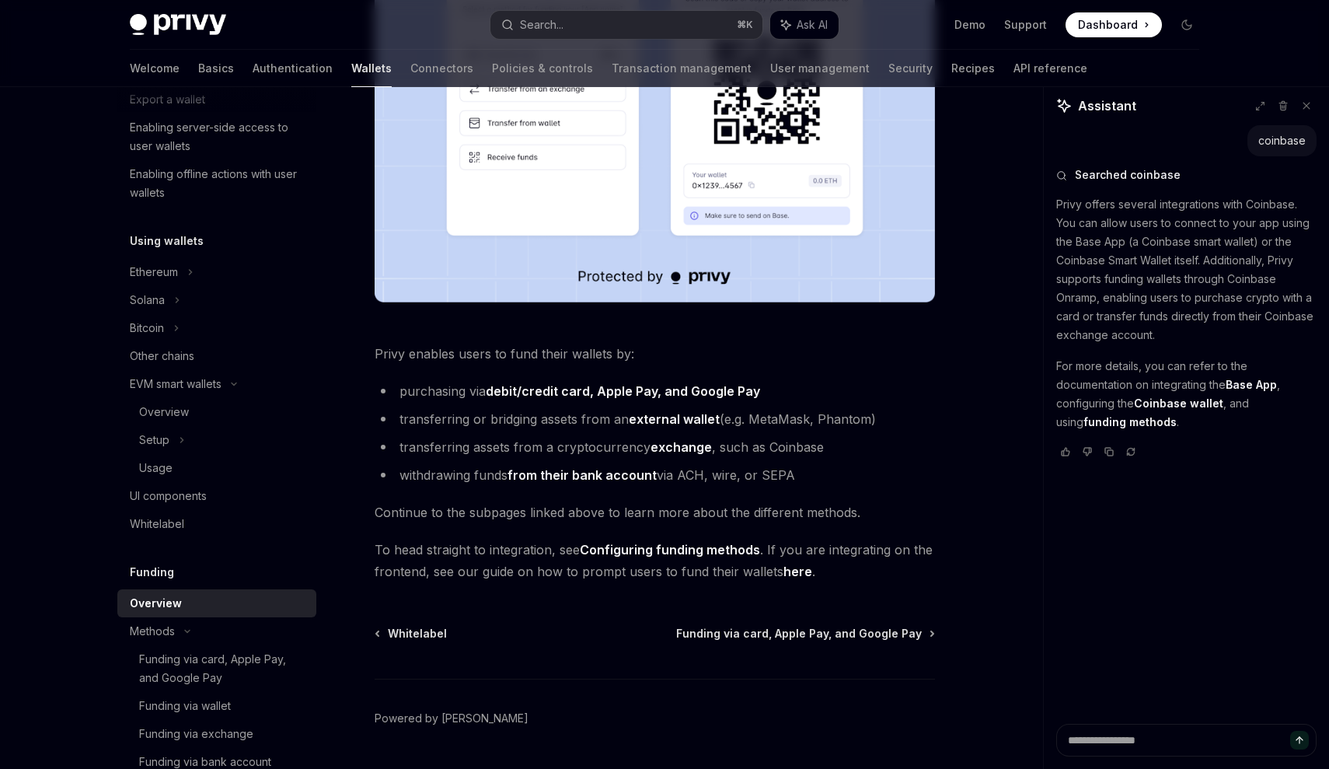
scroll to position [481, 0]
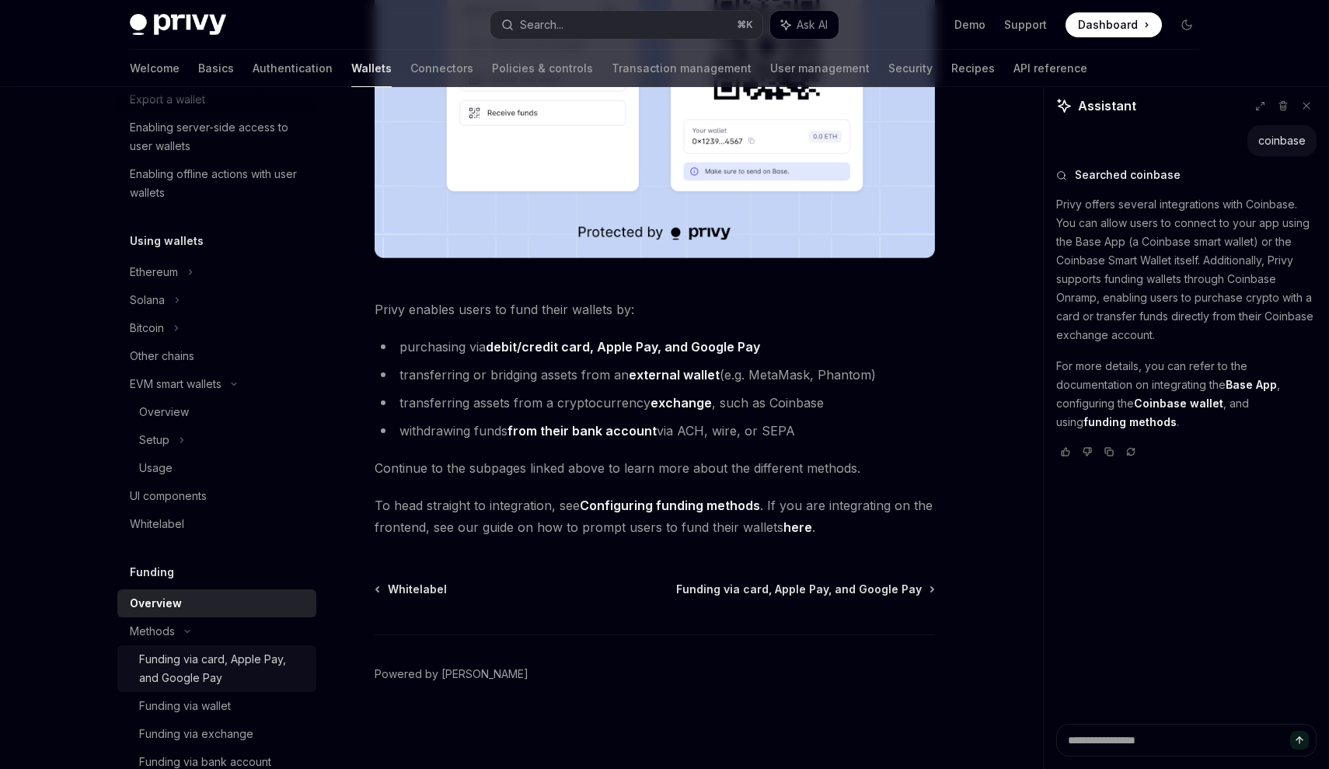
click at [247, 663] on div "Funding via card, Apple Pay, and Google Pay" at bounding box center [223, 668] width 168 height 37
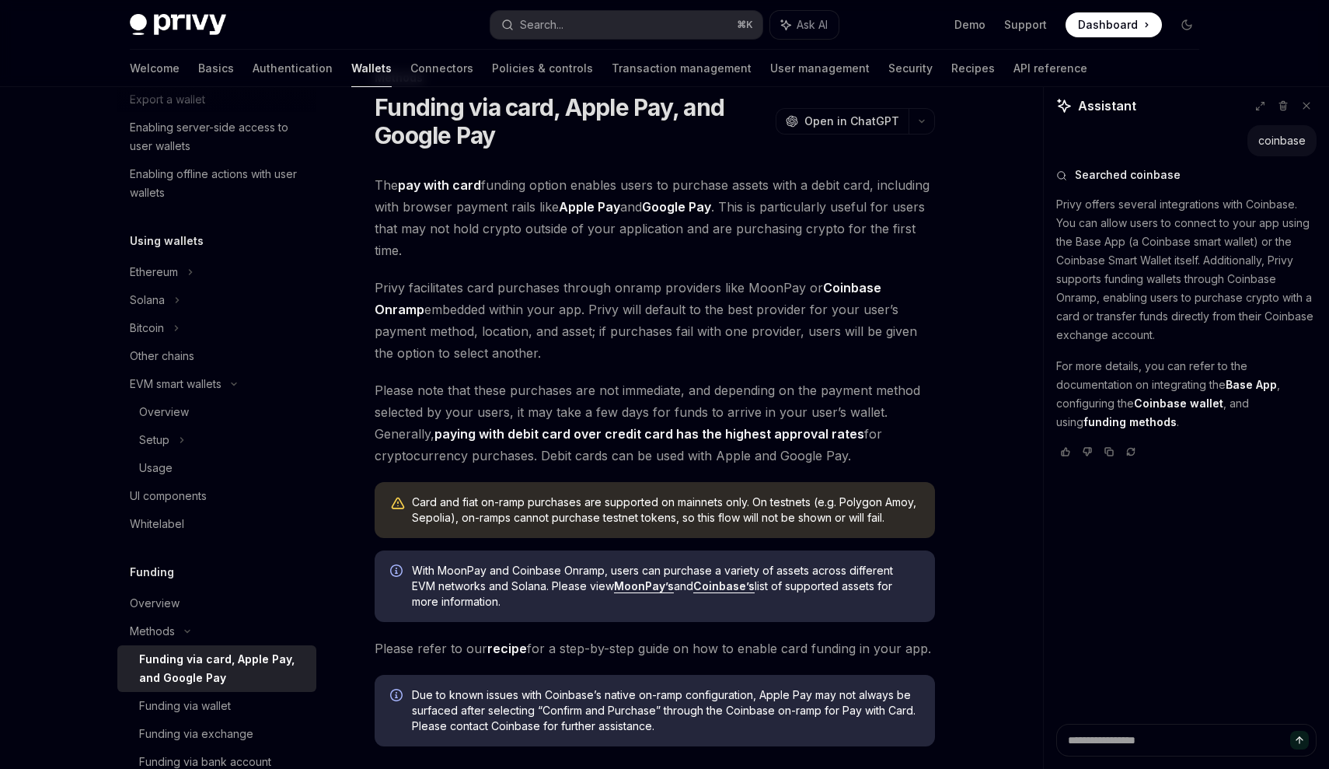
scroll to position [258, 0]
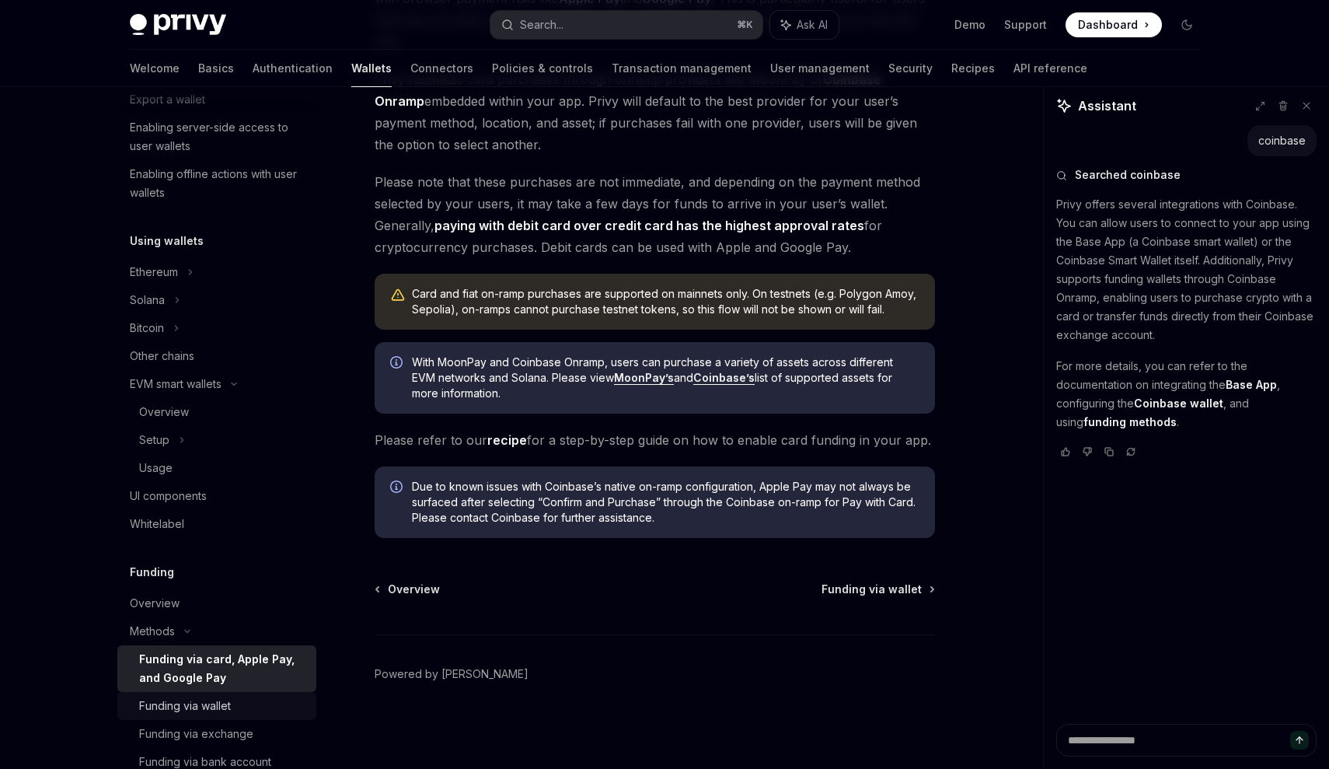
click at [225, 704] on div "Funding via wallet" at bounding box center [185, 705] width 92 height 19
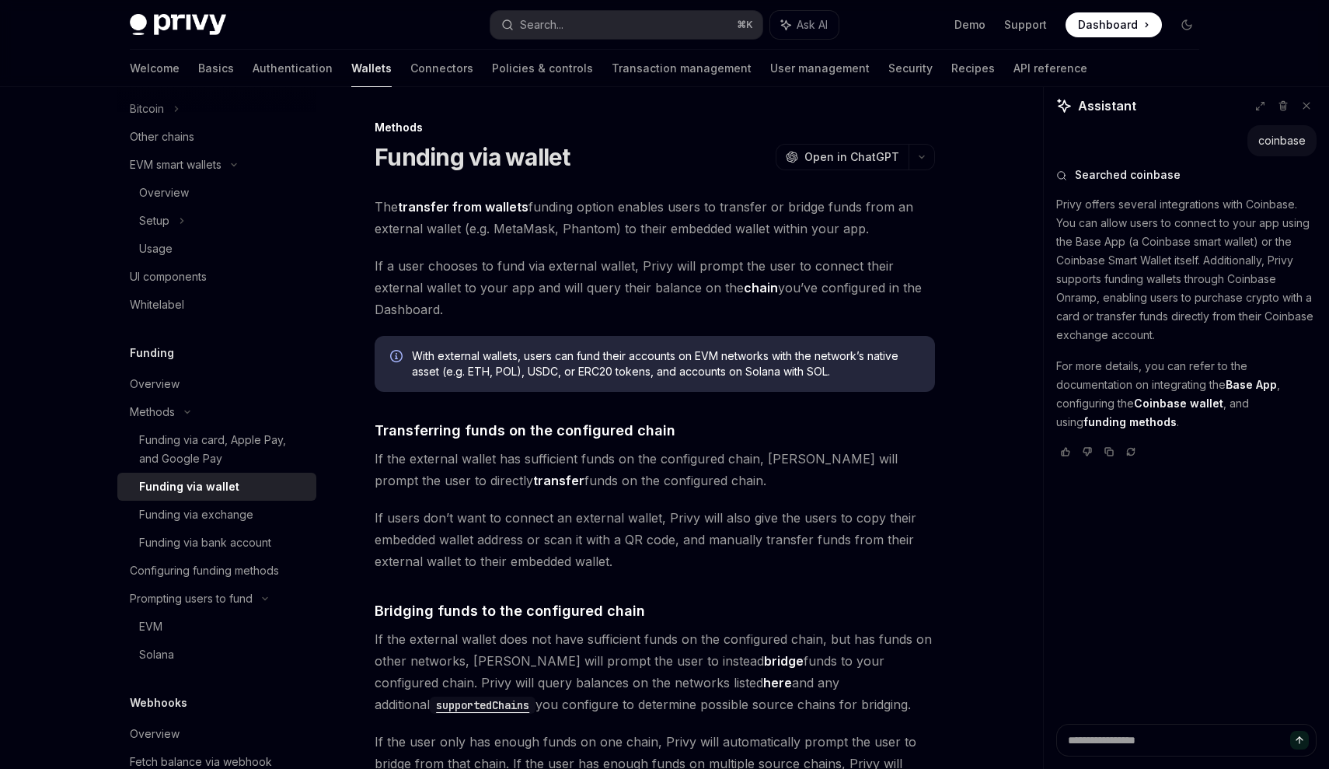
scroll to position [454, 0]
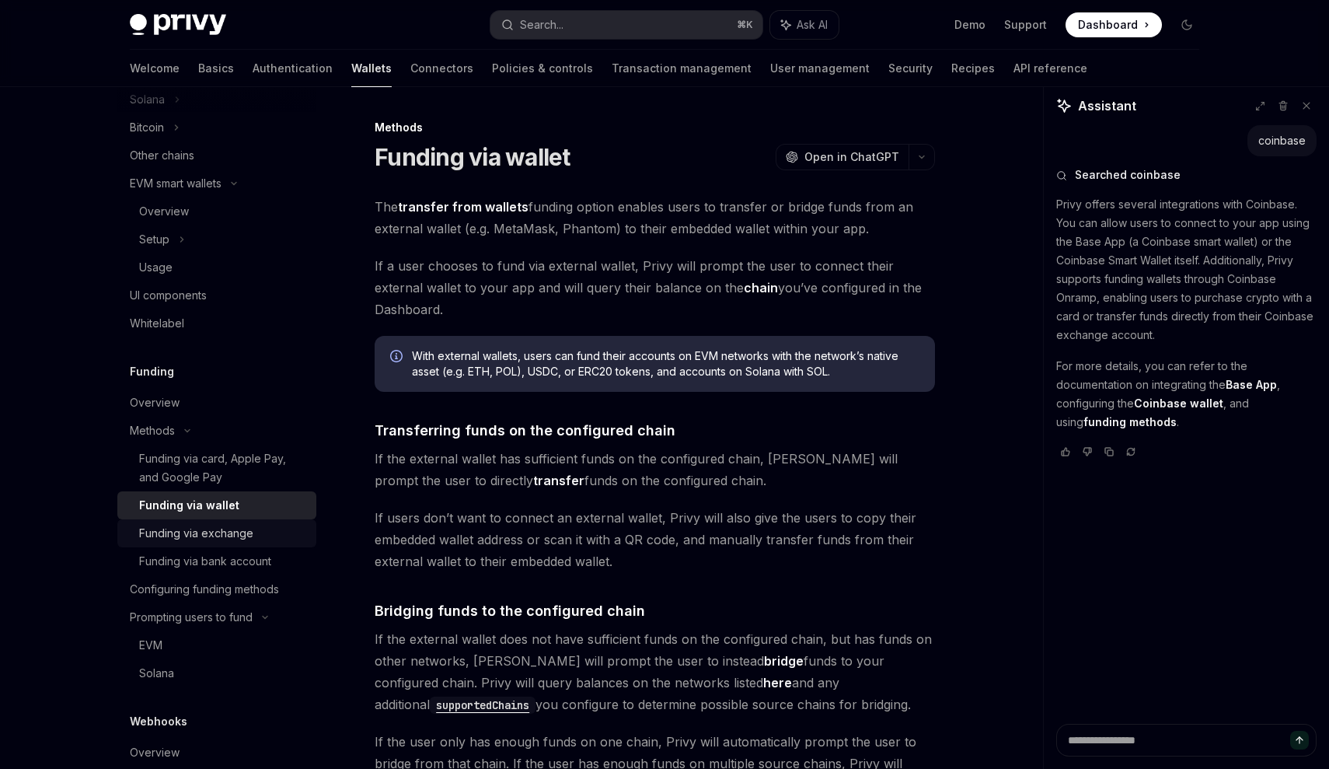
click at [198, 546] on link "Funding via exchange" at bounding box center [216, 533] width 199 height 28
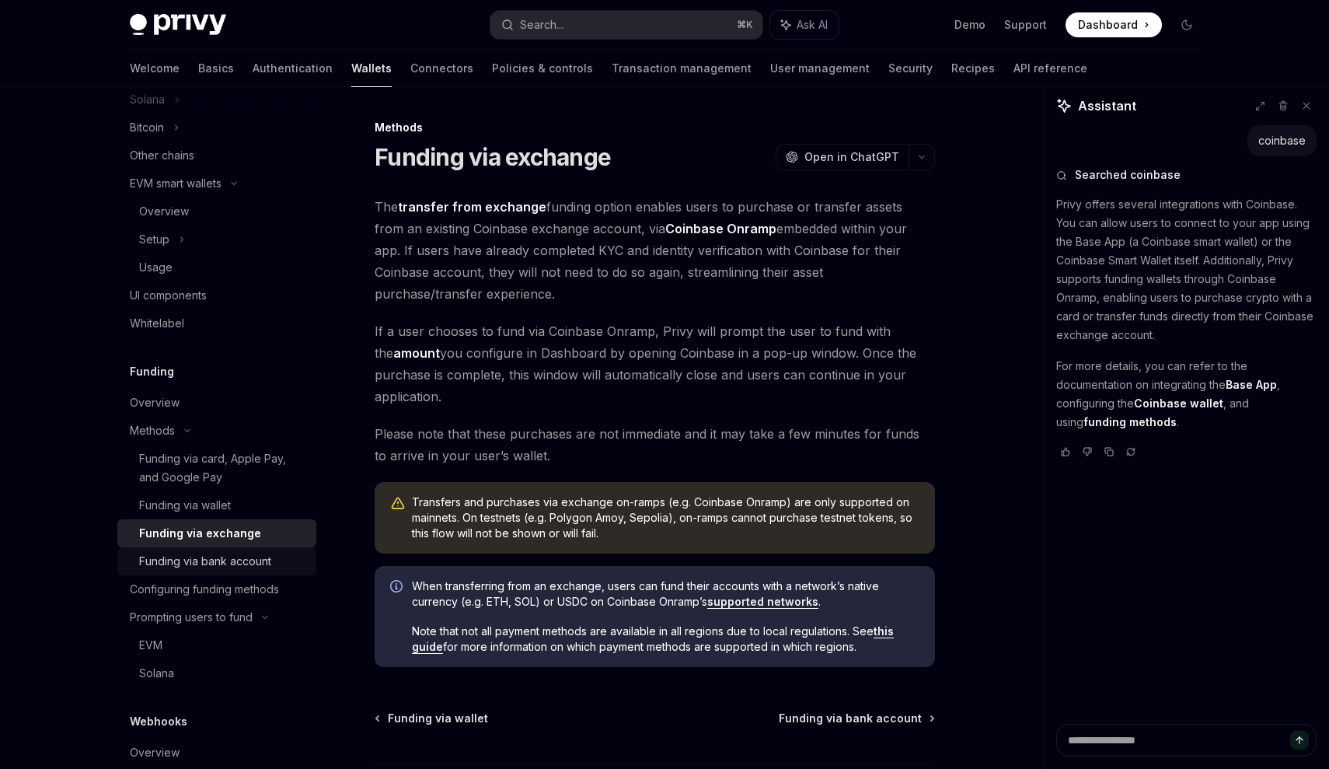
click at [212, 571] on link "Funding via bank account" at bounding box center [216, 561] width 199 height 28
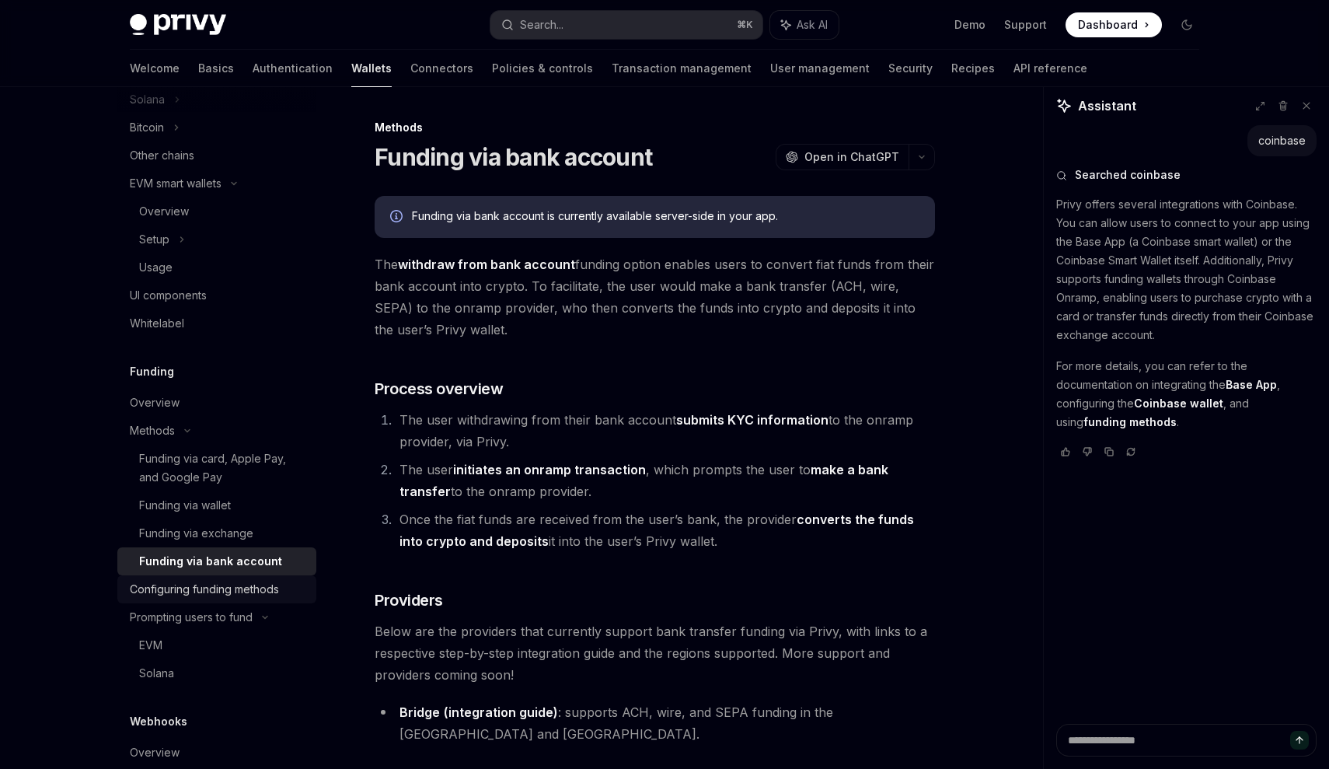
click at [212, 589] on div "Configuring funding methods" at bounding box center [204, 589] width 149 height 19
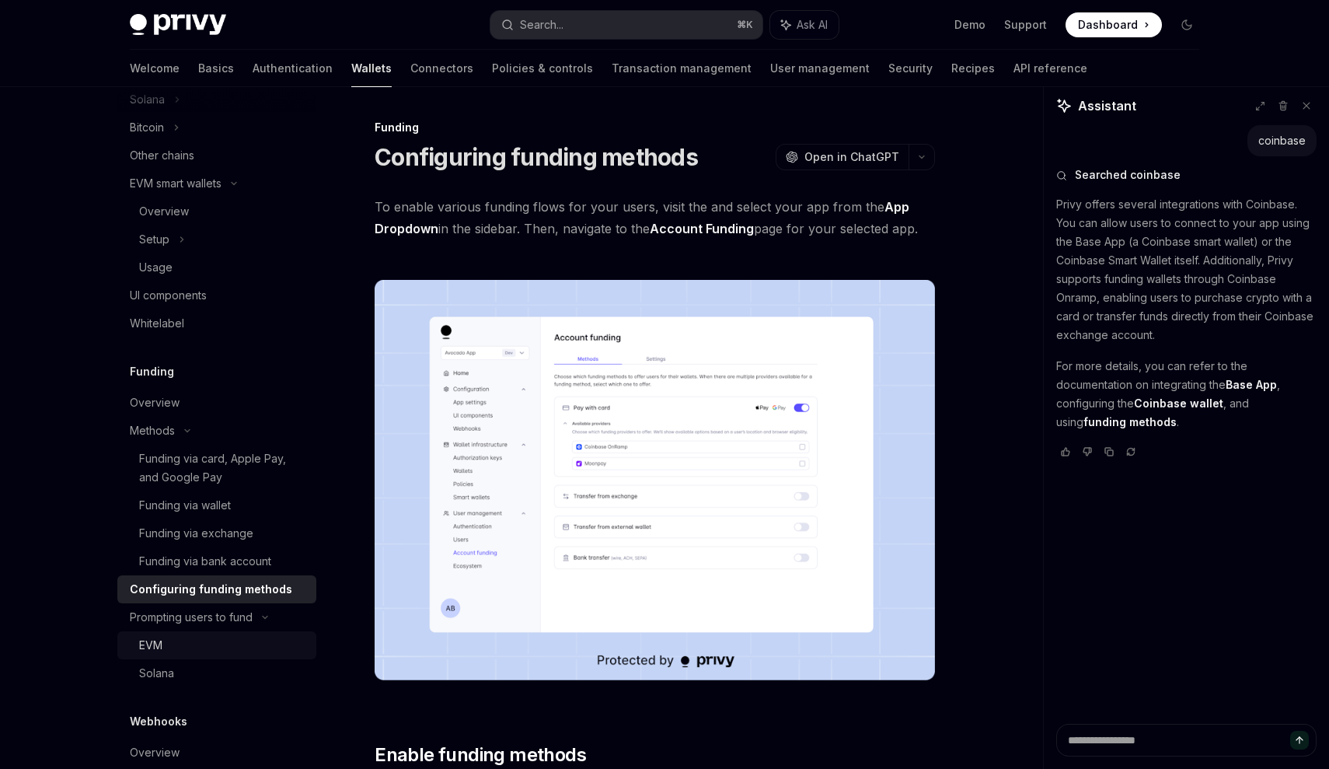
click at [234, 654] on div "EVM" at bounding box center [223, 645] width 168 height 19
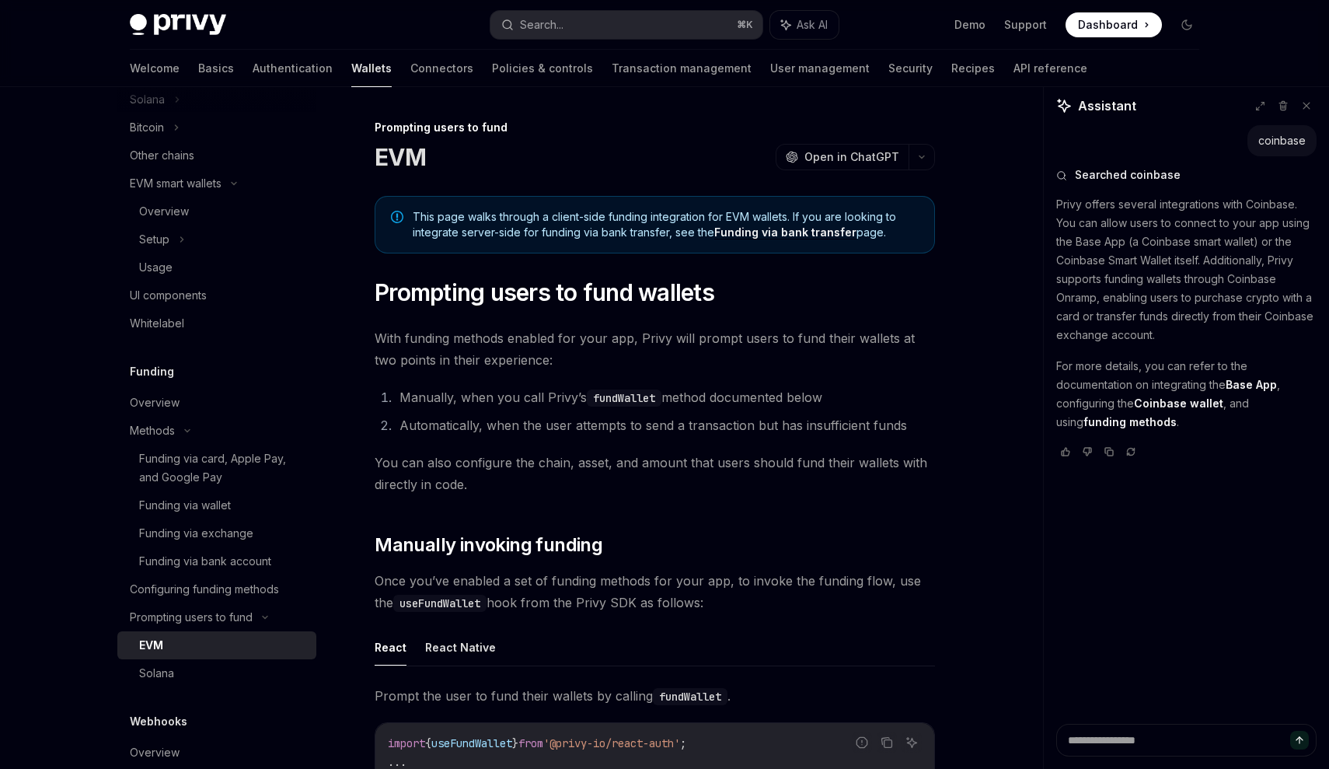
type textarea "*"
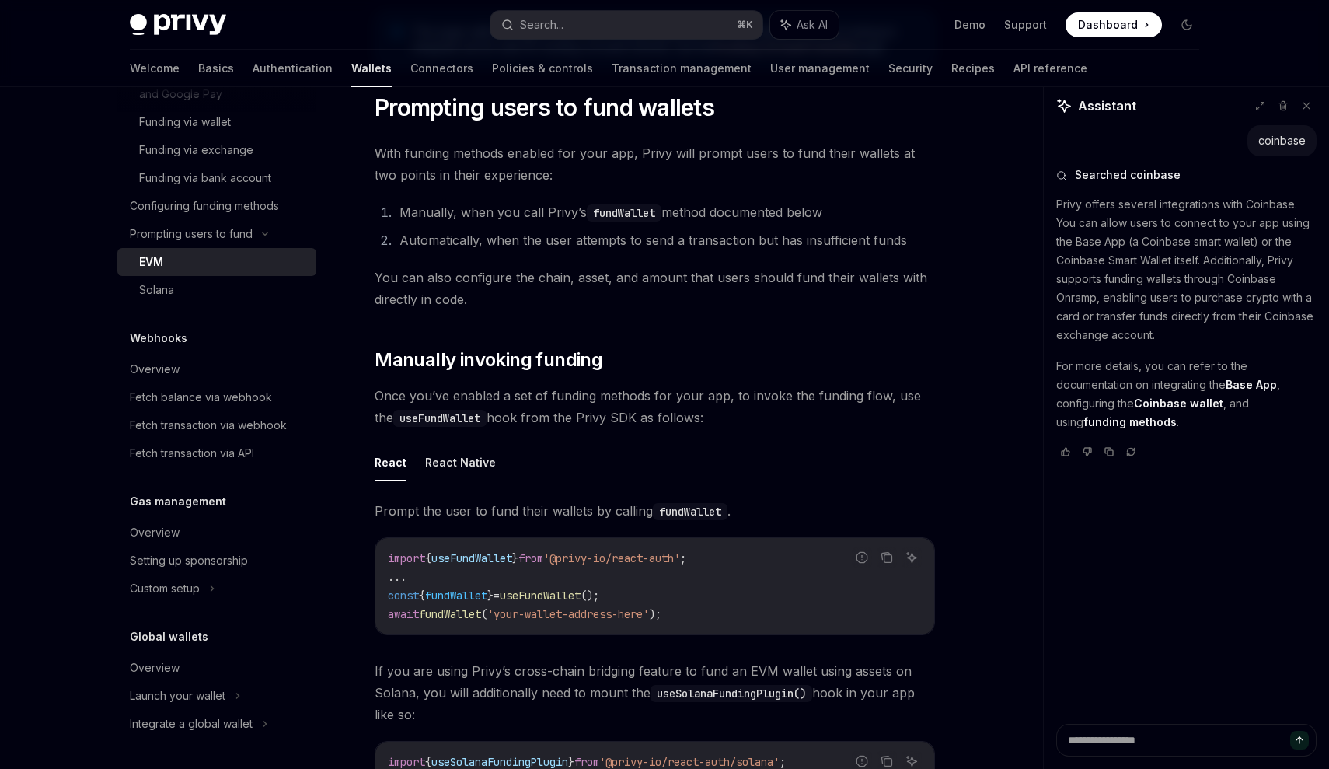
scroll to position [837, 0]
click at [618, 30] on button "Search... ⌘ K" at bounding box center [626, 25] width 272 height 28
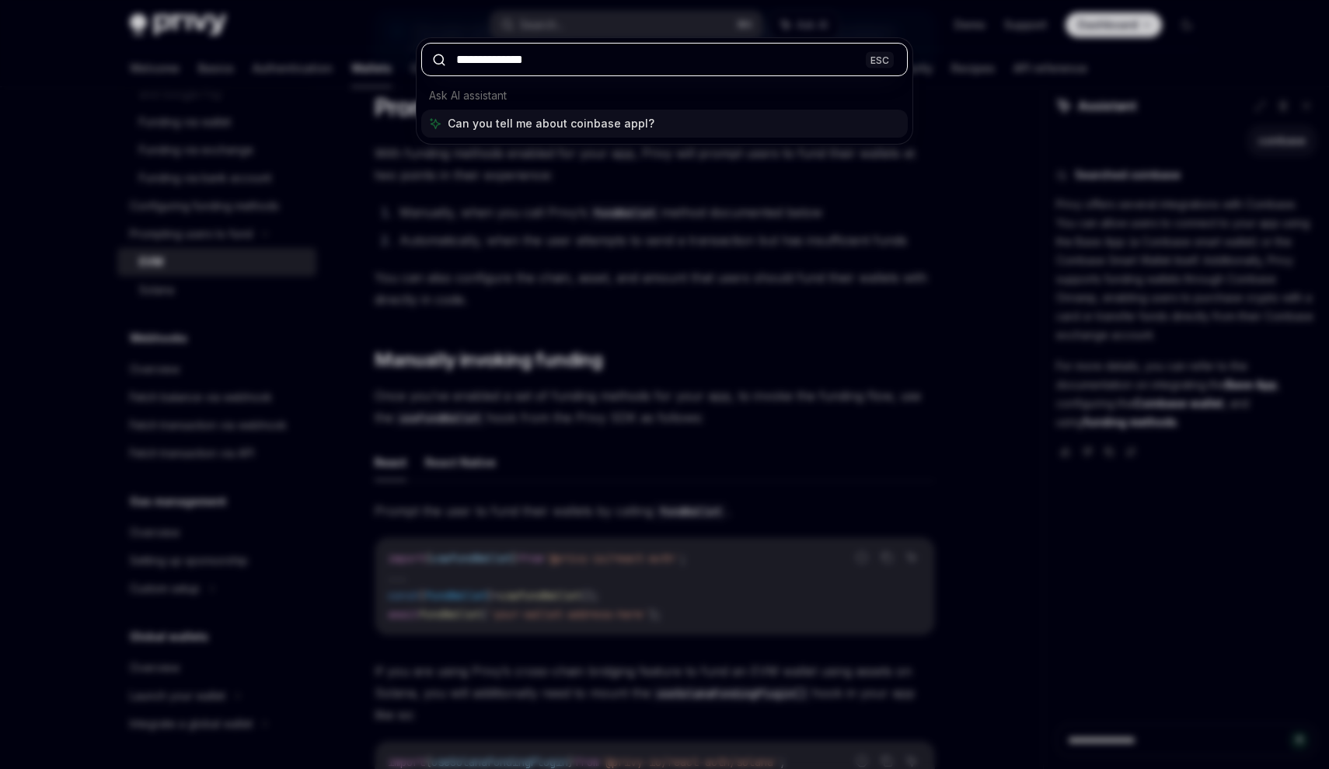
type input "**********"
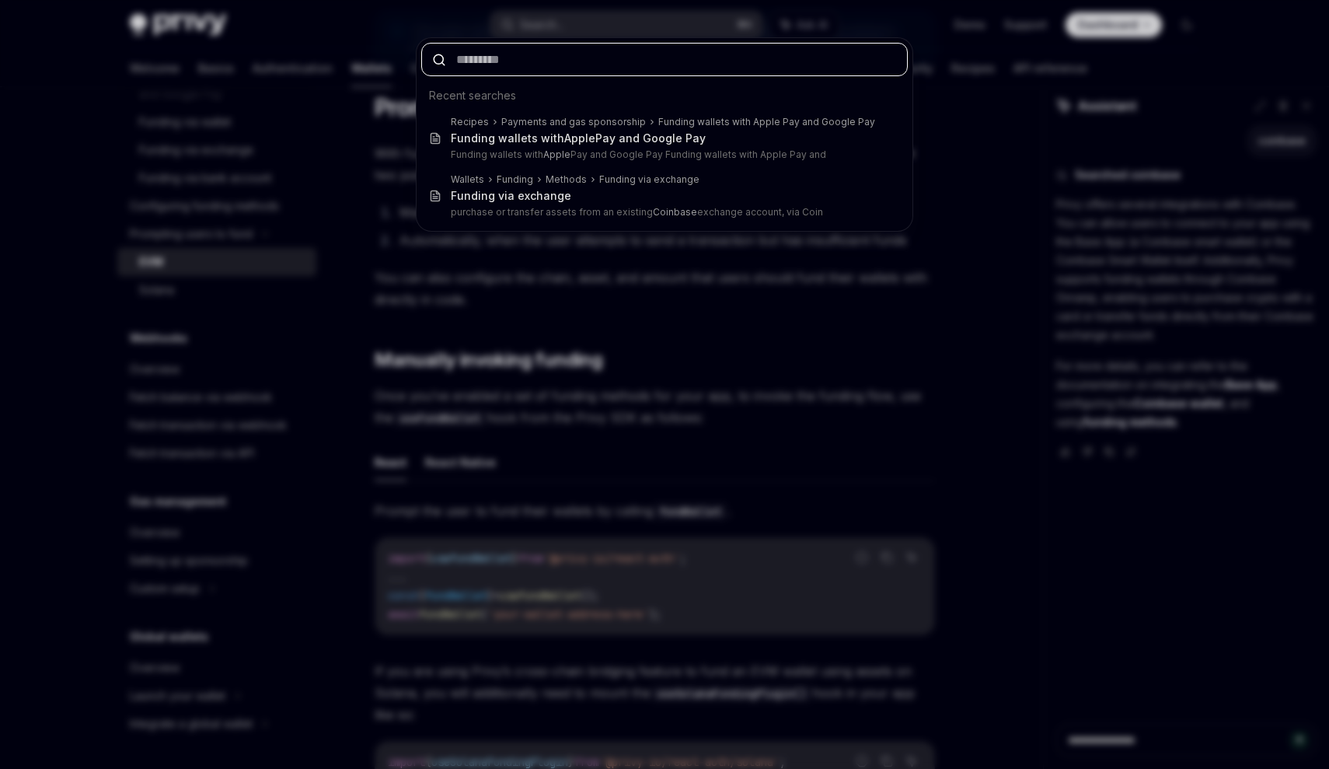
type textarea "*"
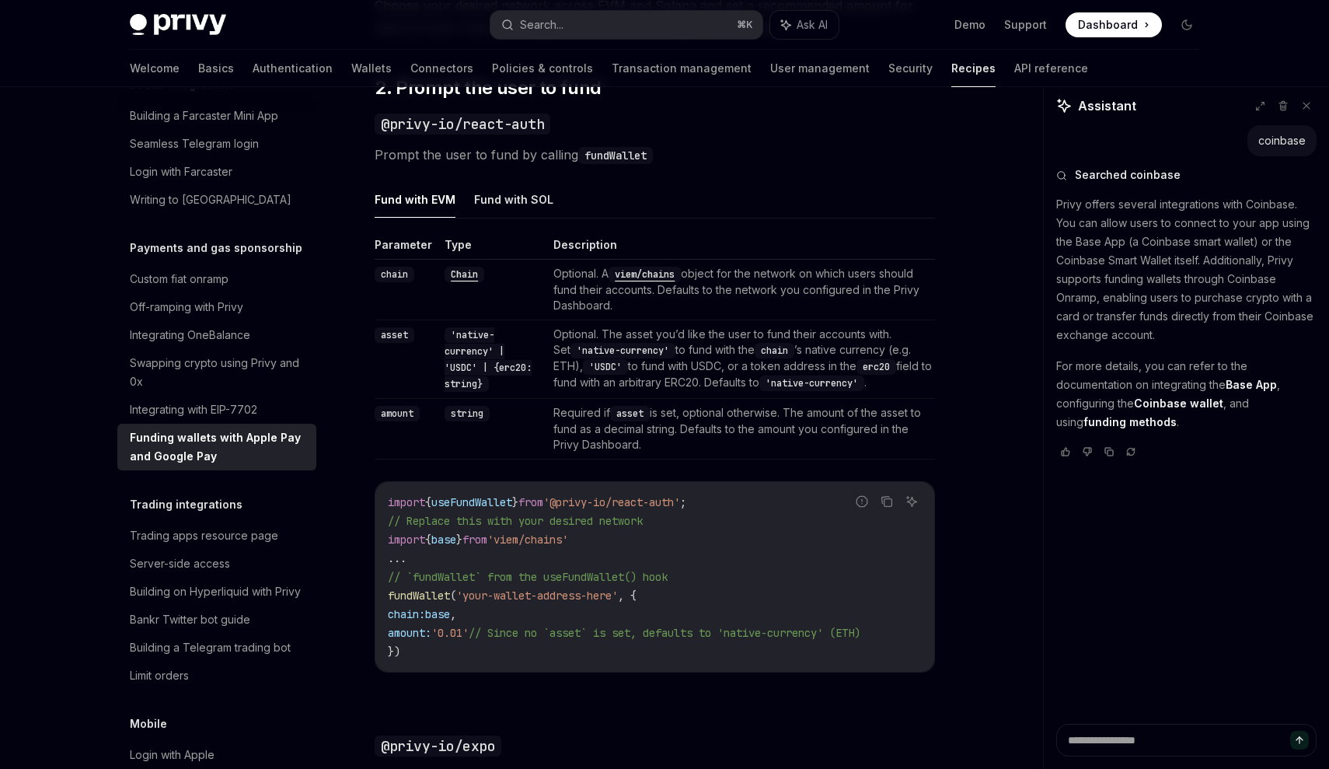
scroll to position [1067, 0]
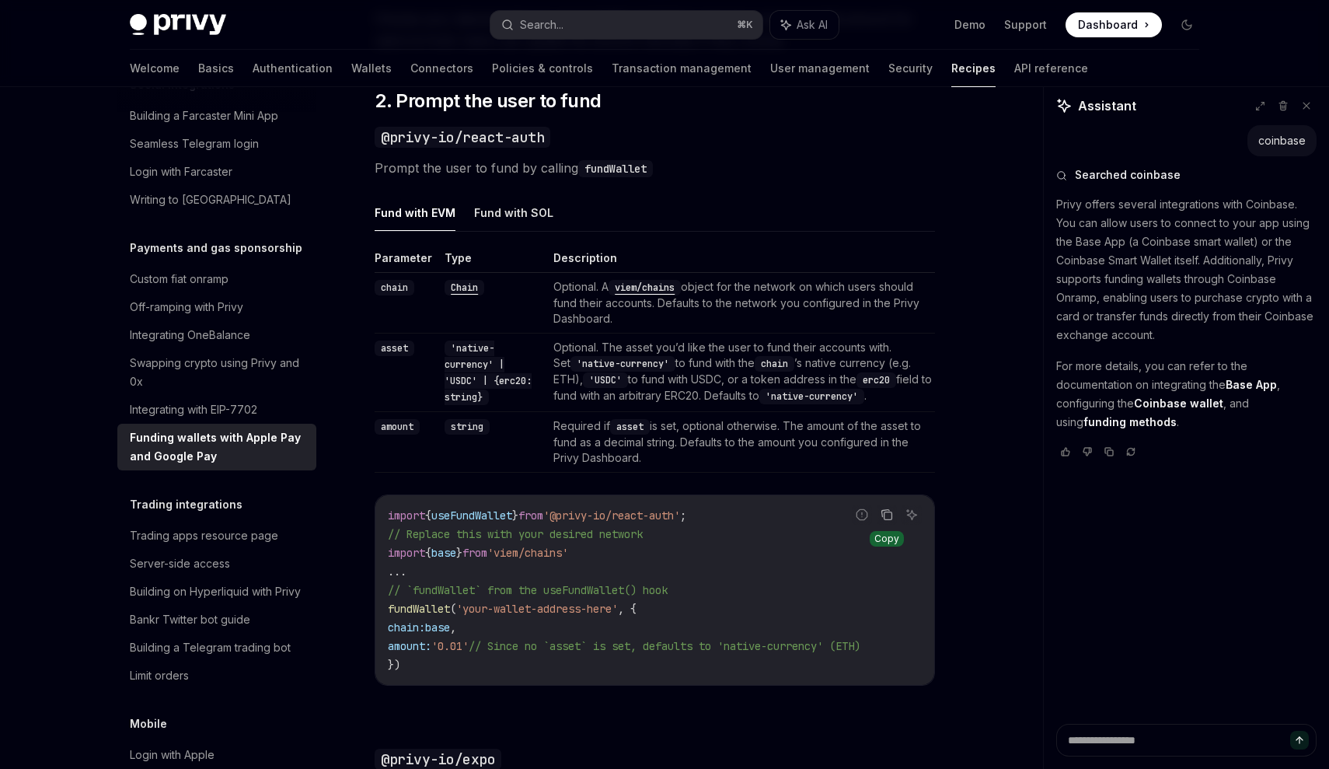
click at [884, 515] on icon "Copy the contents from the code block" at bounding box center [888, 516] width 8 height 8
